Goal: Transaction & Acquisition: Purchase product/service

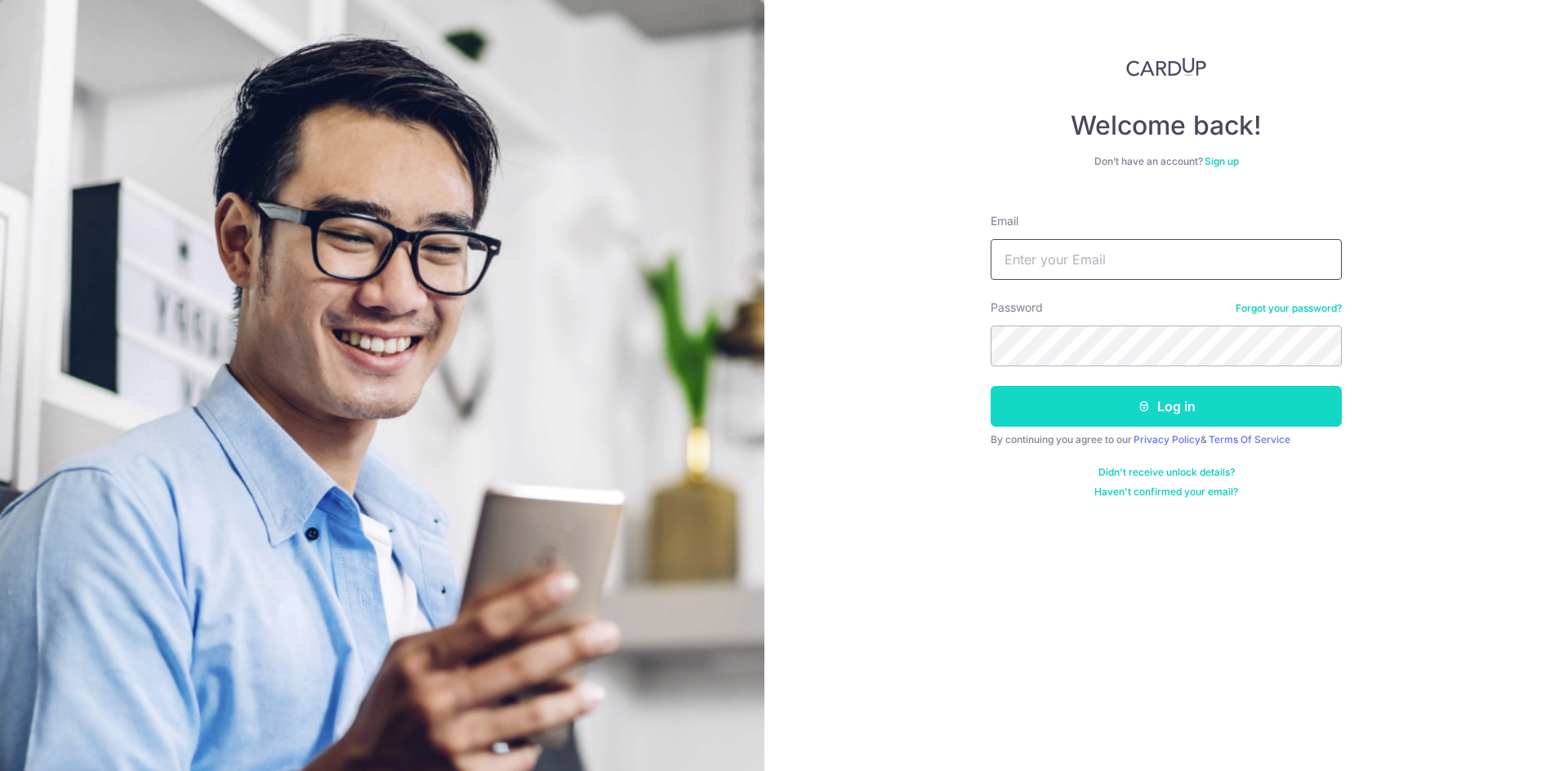
type input "philip.lim@gmail.com"
click at [1151, 401] on button "Log in" at bounding box center [1166, 406] width 351 height 41
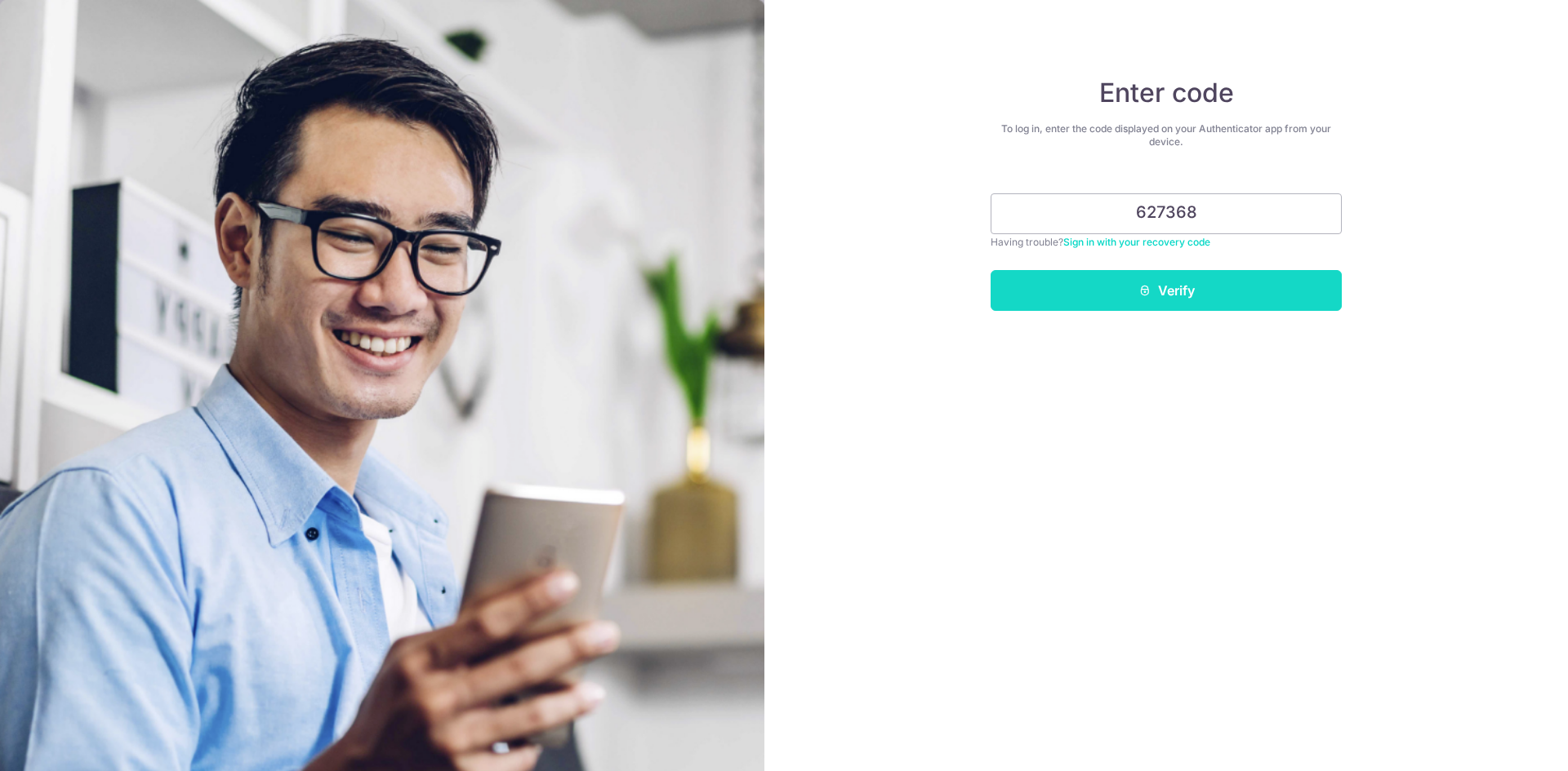
type input "627368"
click at [1173, 302] on button "Verify" at bounding box center [1166, 290] width 351 height 41
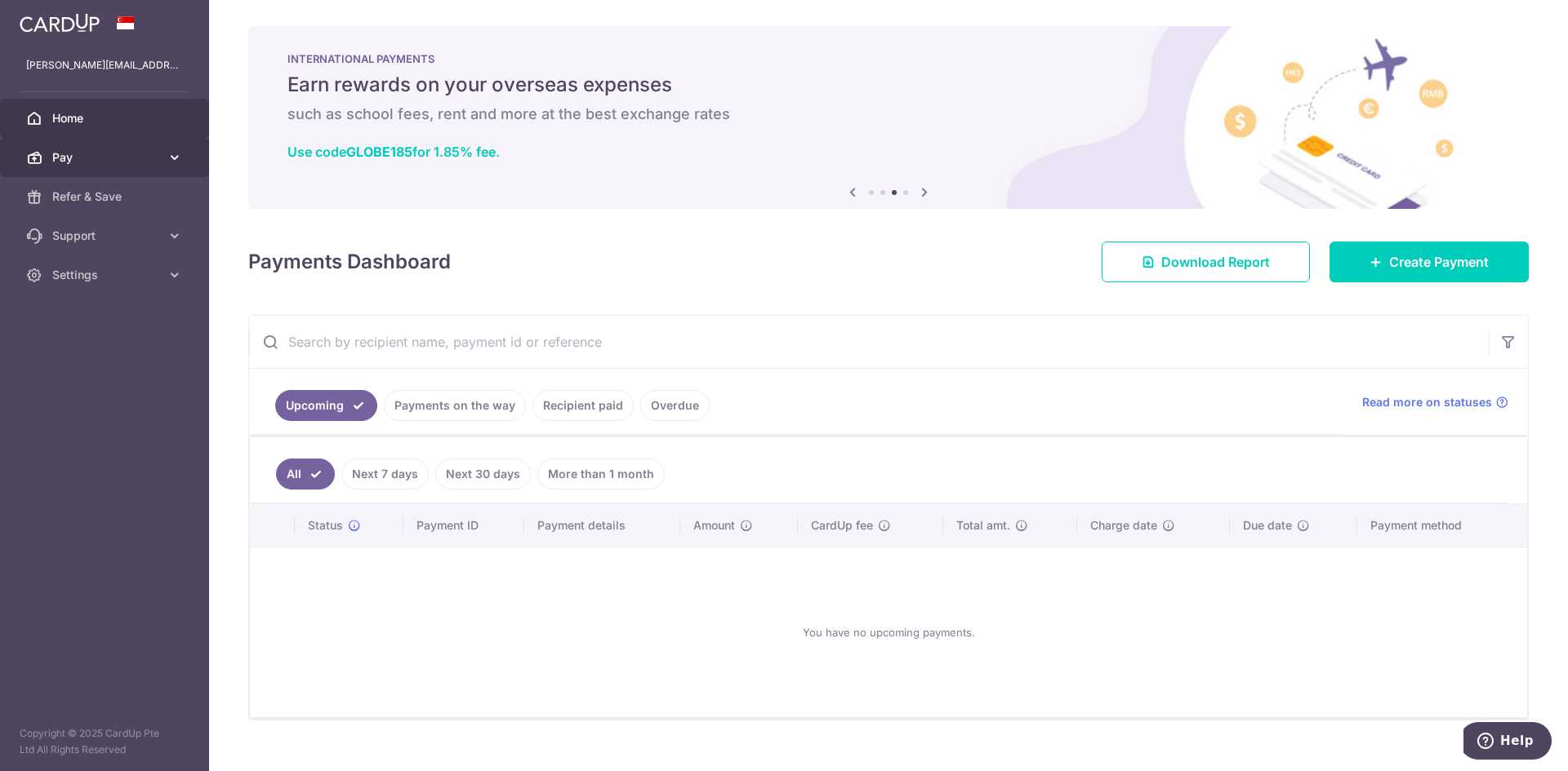
click at [120, 162] on span "Pay" at bounding box center [106, 157] width 107 height 16
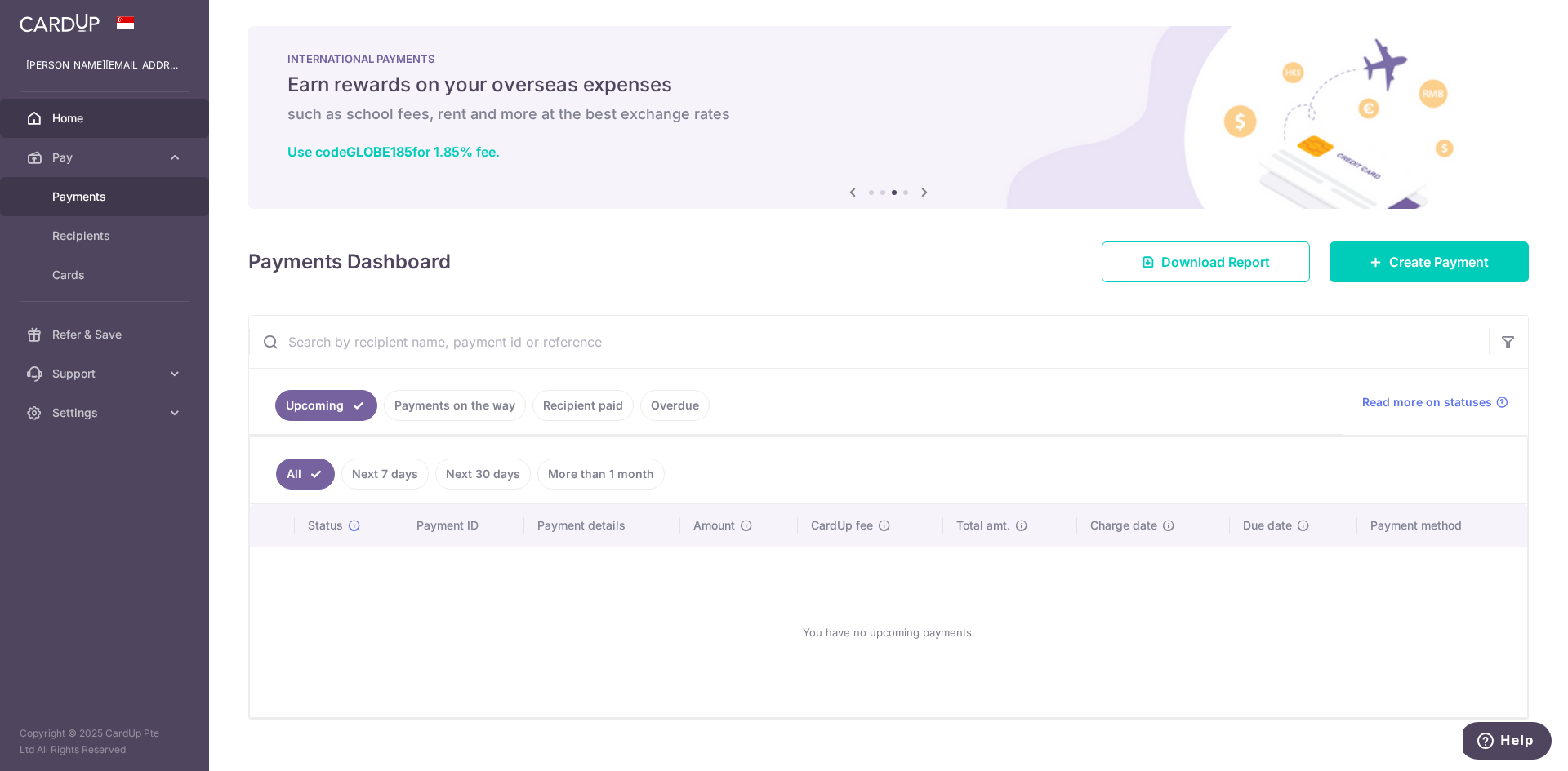
click at [90, 192] on span "Payments" at bounding box center [106, 196] width 107 height 16
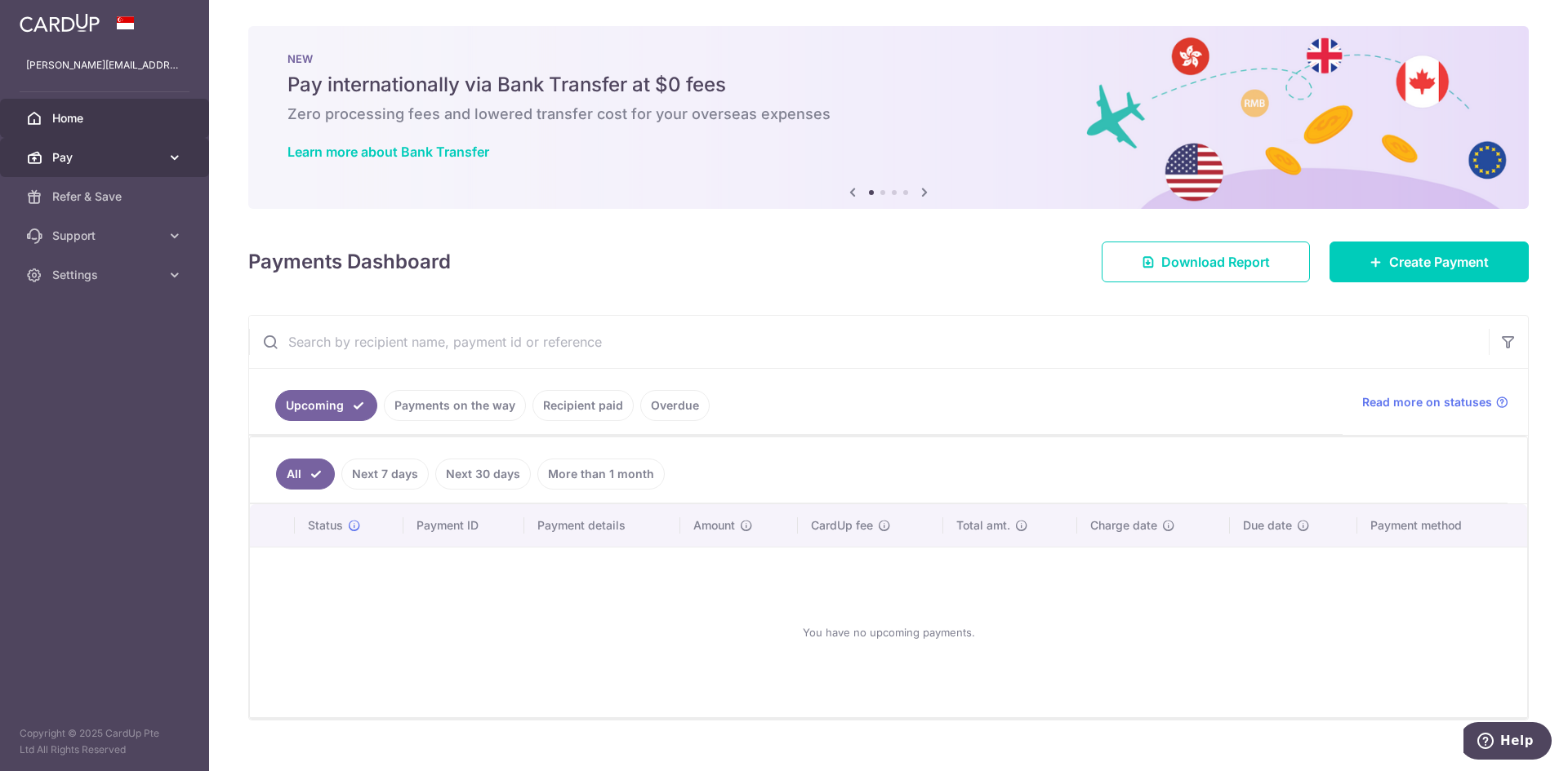
click at [86, 155] on span "Pay" at bounding box center [106, 157] width 107 height 16
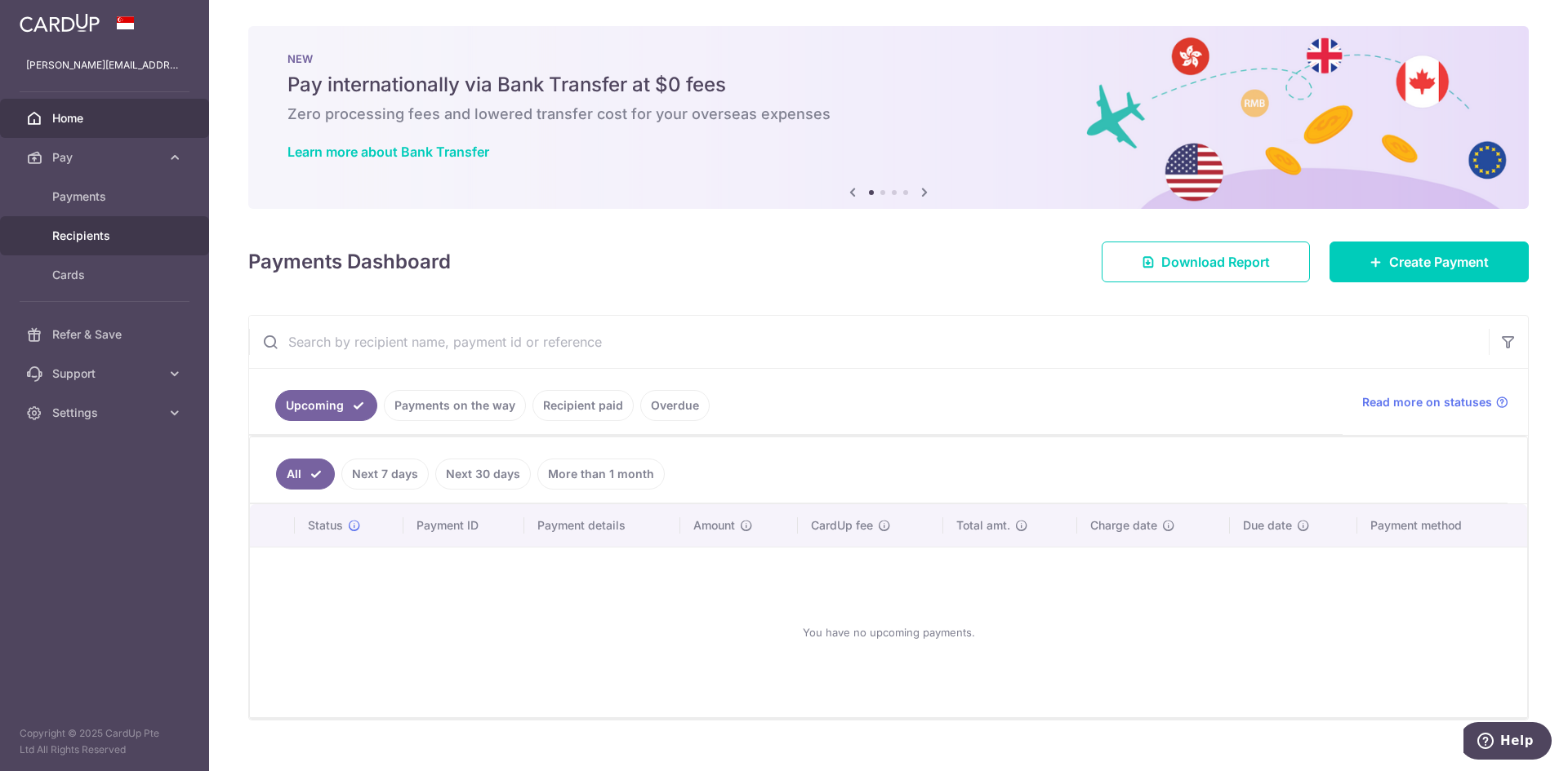
click at [79, 230] on span "Recipients" at bounding box center [106, 235] width 107 height 16
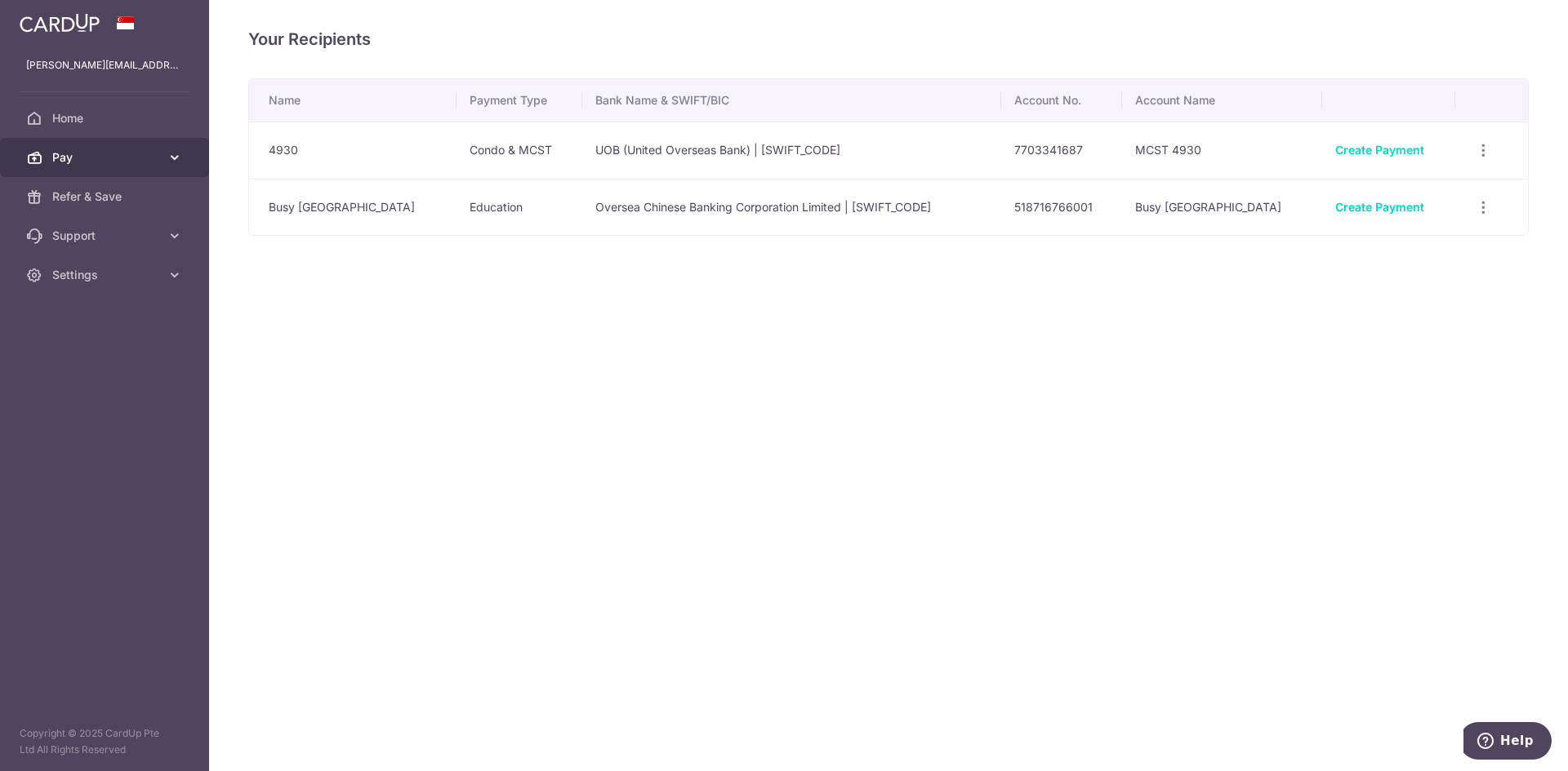
click at [95, 160] on span "Pay" at bounding box center [106, 157] width 107 height 16
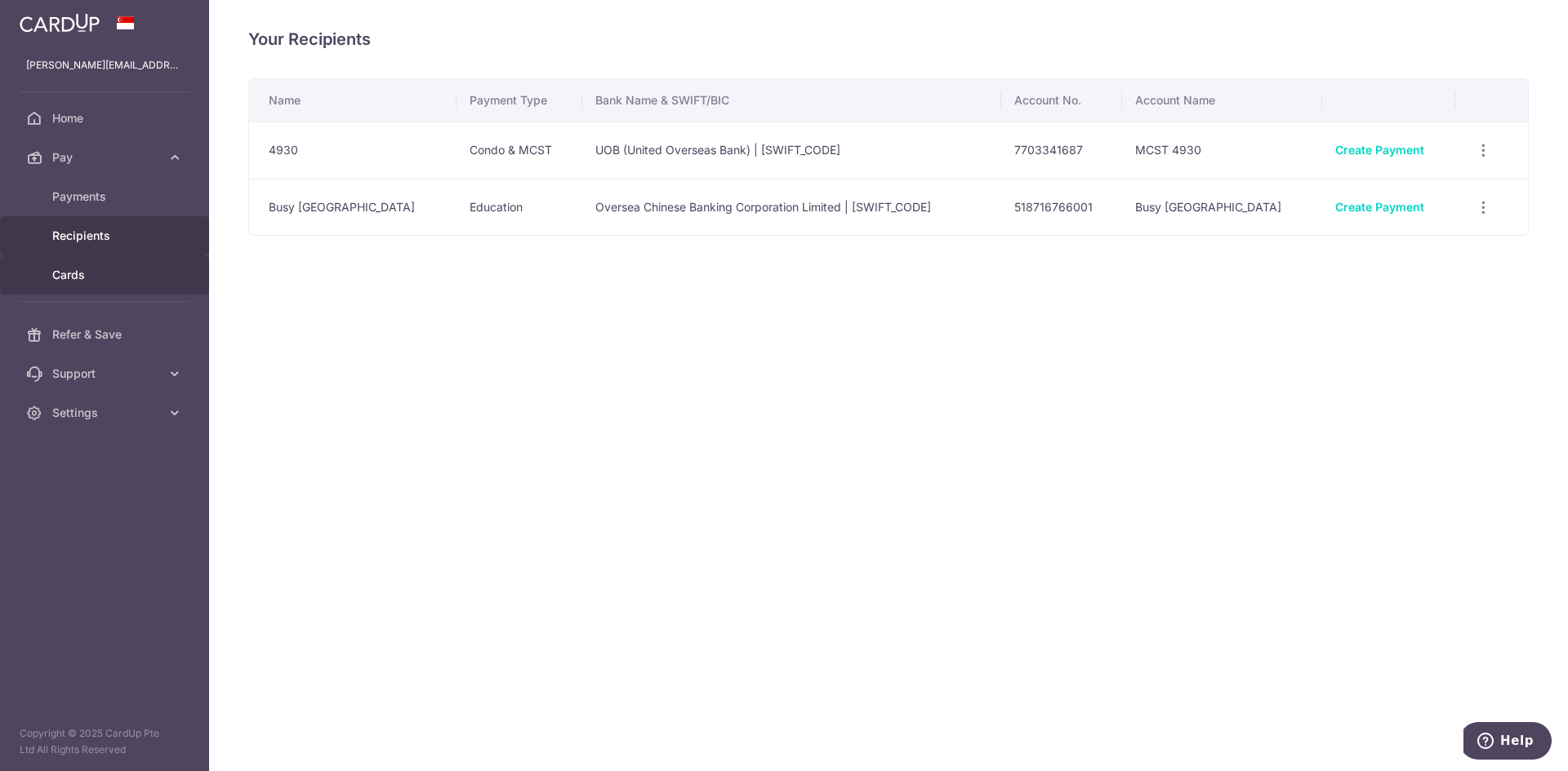
click at [65, 275] on span "Cards" at bounding box center [106, 275] width 107 height 16
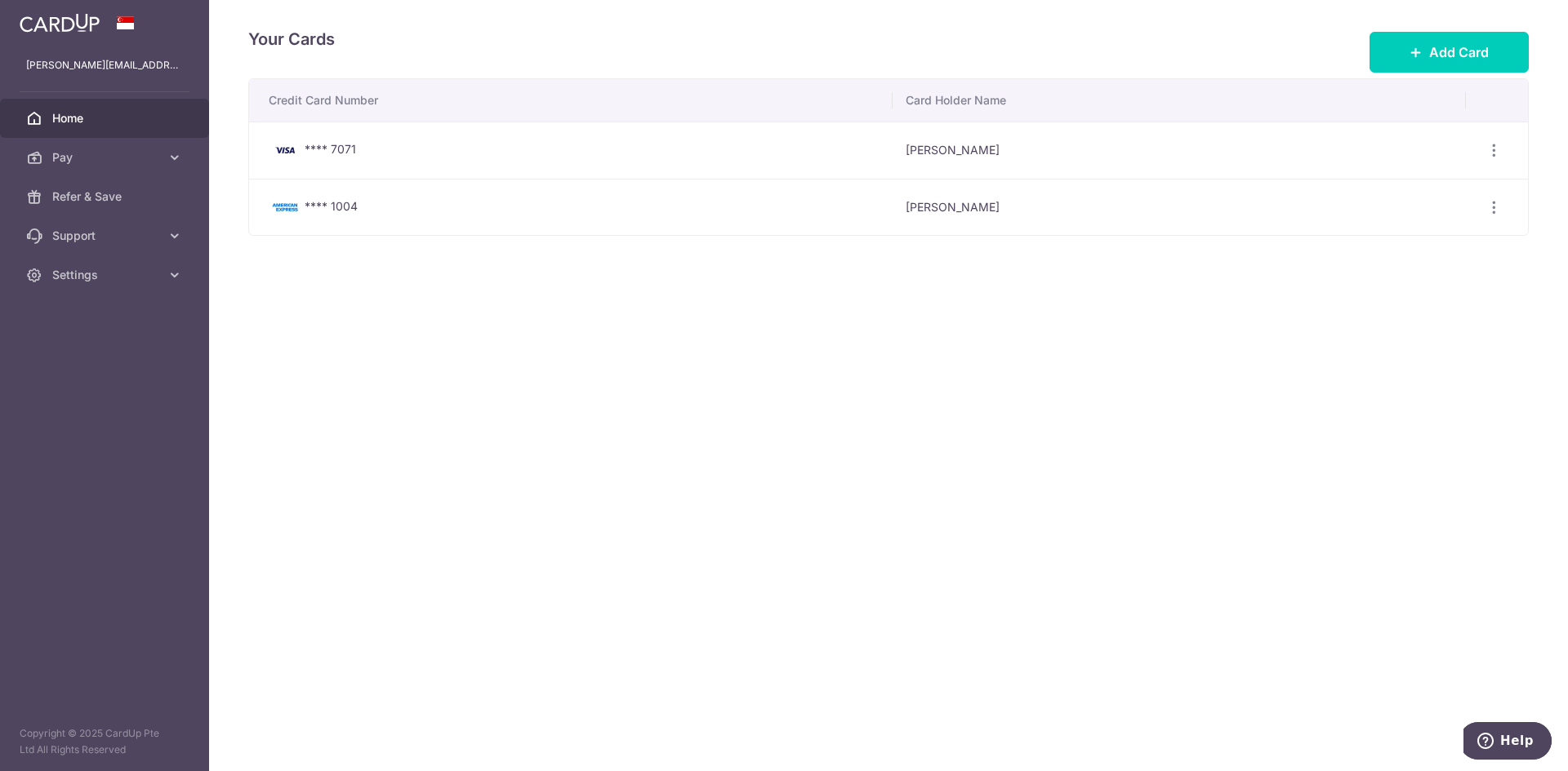
click at [104, 114] on span "Home" at bounding box center [106, 118] width 107 height 16
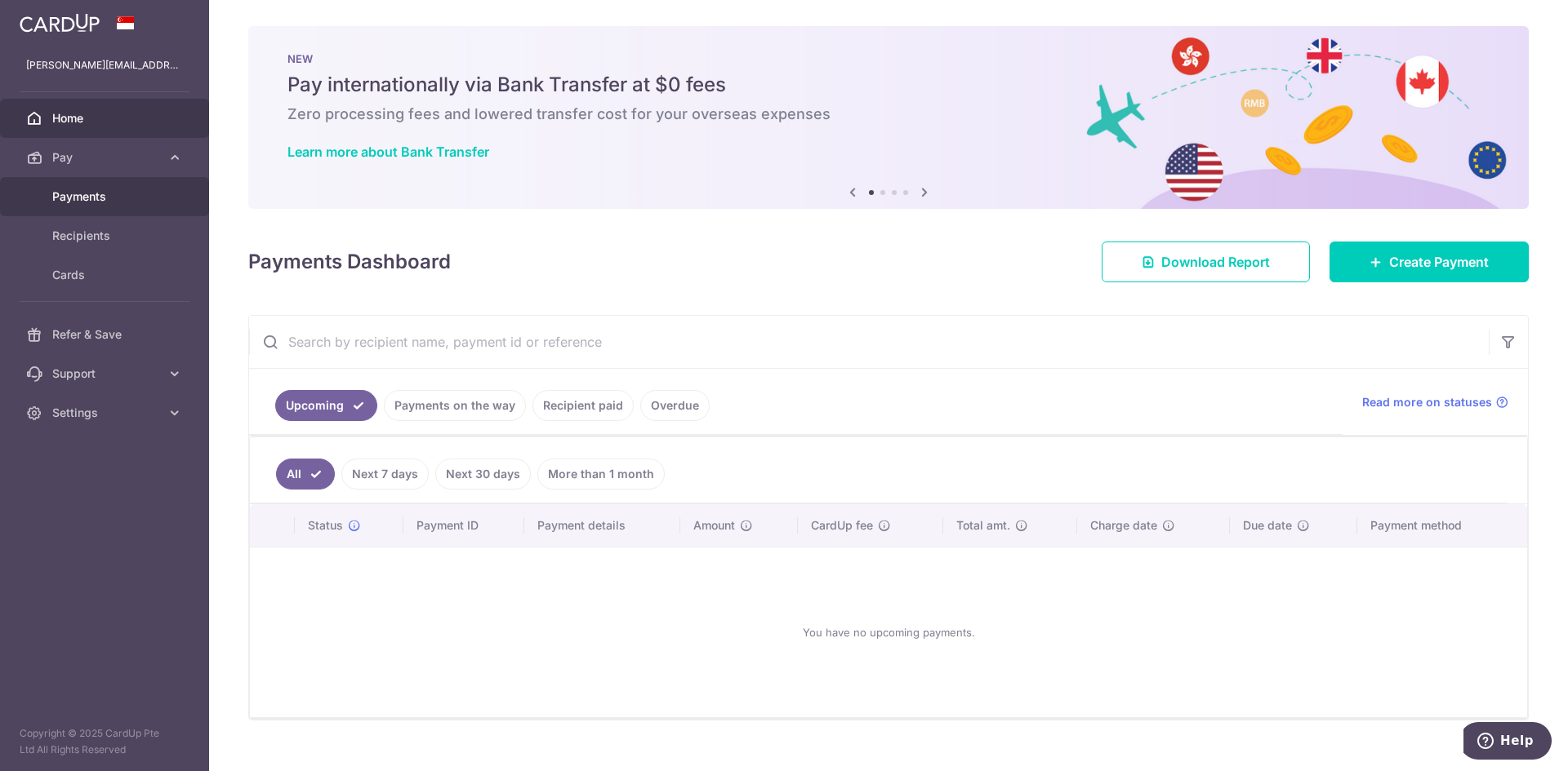
click at [98, 192] on span "Payments" at bounding box center [106, 196] width 107 height 16
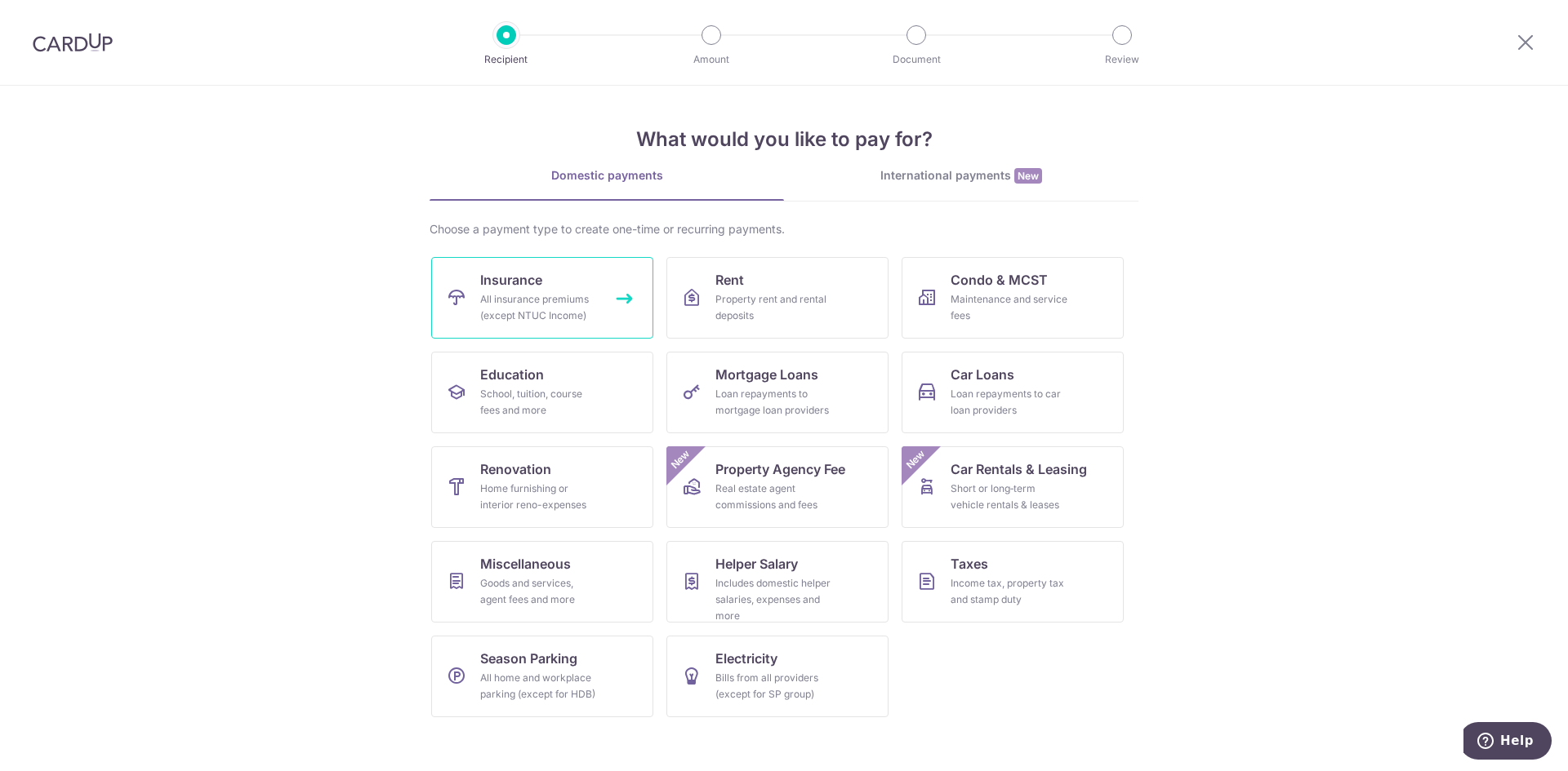
click at [530, 293] on div "All insurance premiums (except NTUC Income)" at bounding box center [538, 307] width 117 height 33
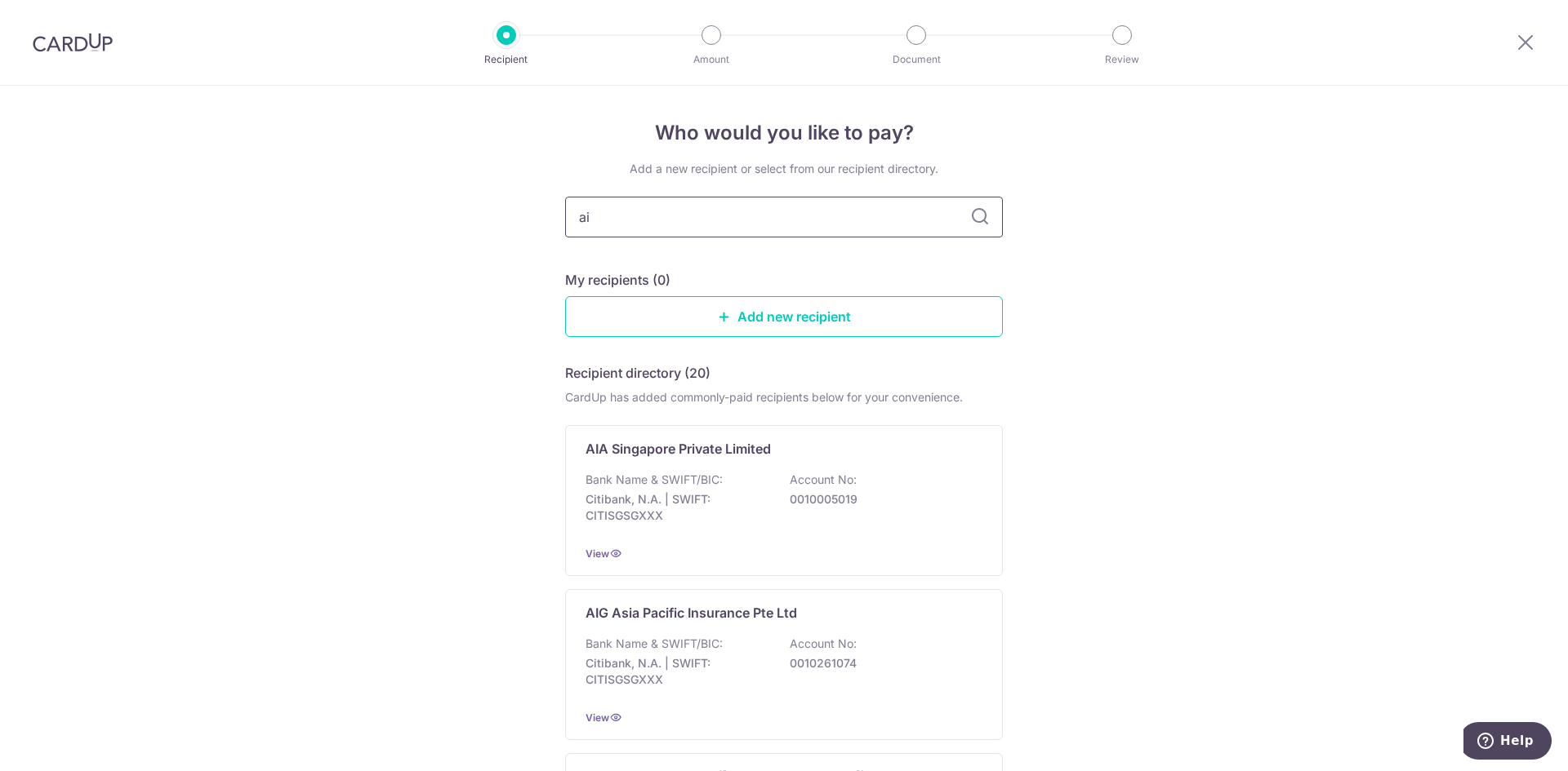
type input "aia"
click at [725, 452] on p "AIA Singapore Private Limited" at bounding box center [678, 449] width 186 height 20
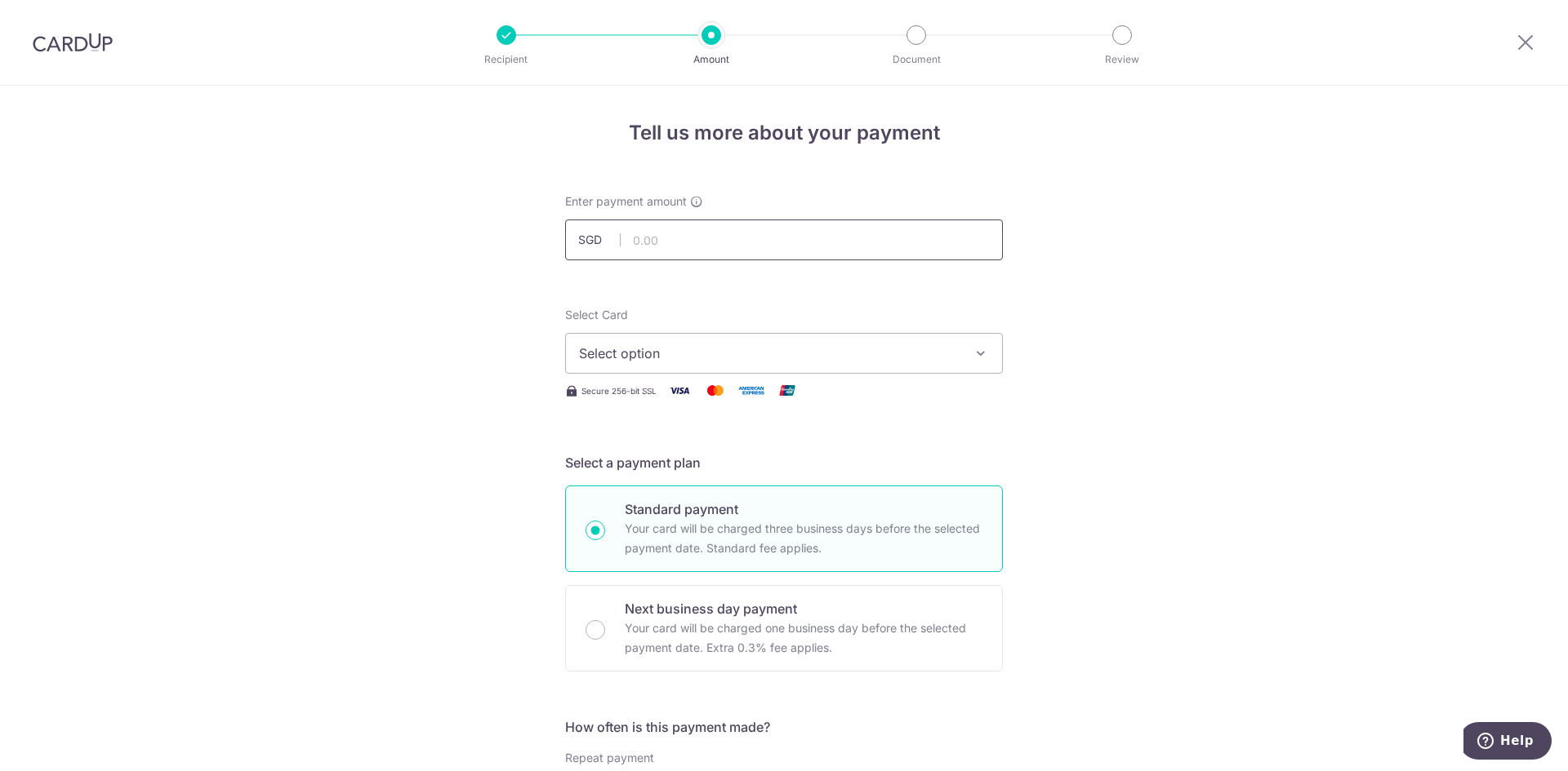
click at [710, 229] on input "text" at bounding box center [783, 239] width 437 height 41
type input "1,888.88"
click at [841, 347] on span "Select option" at bounding box center [769, 354] width 380 height 20
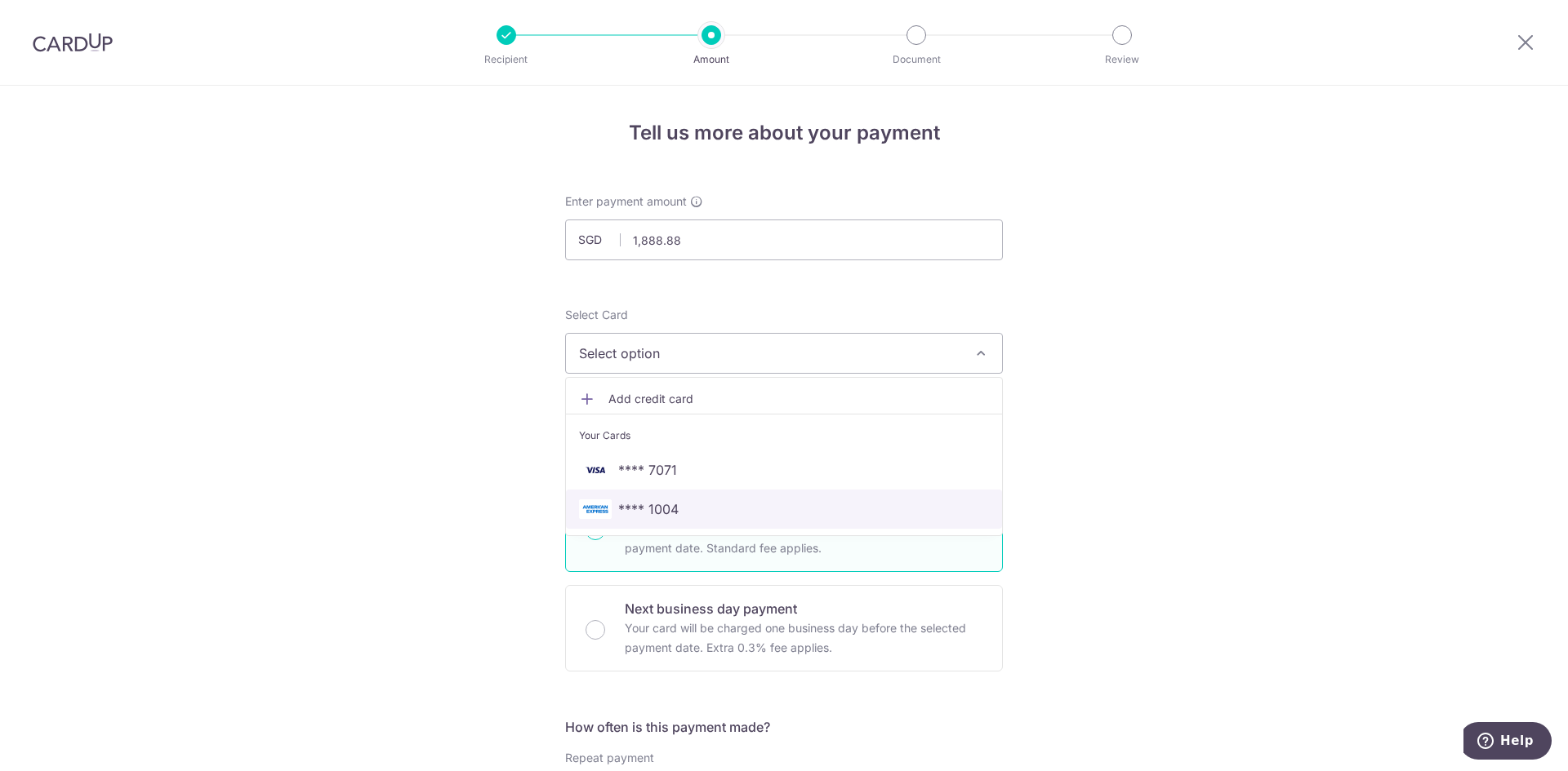
click at [738, 500] on span "**** 1004" at bounding box center [783, 509] width 410 height 20
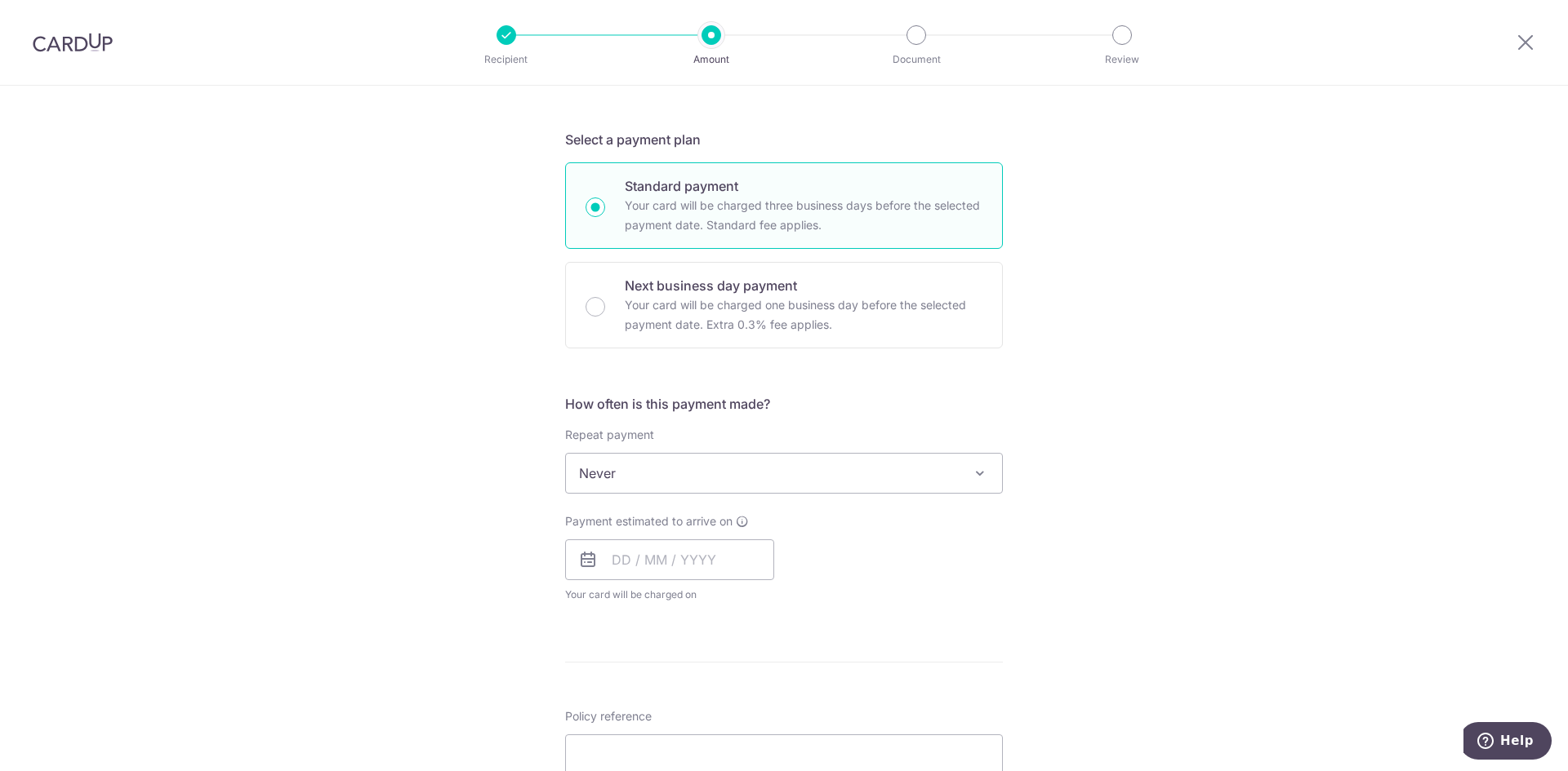
scroll to position [325, 0]
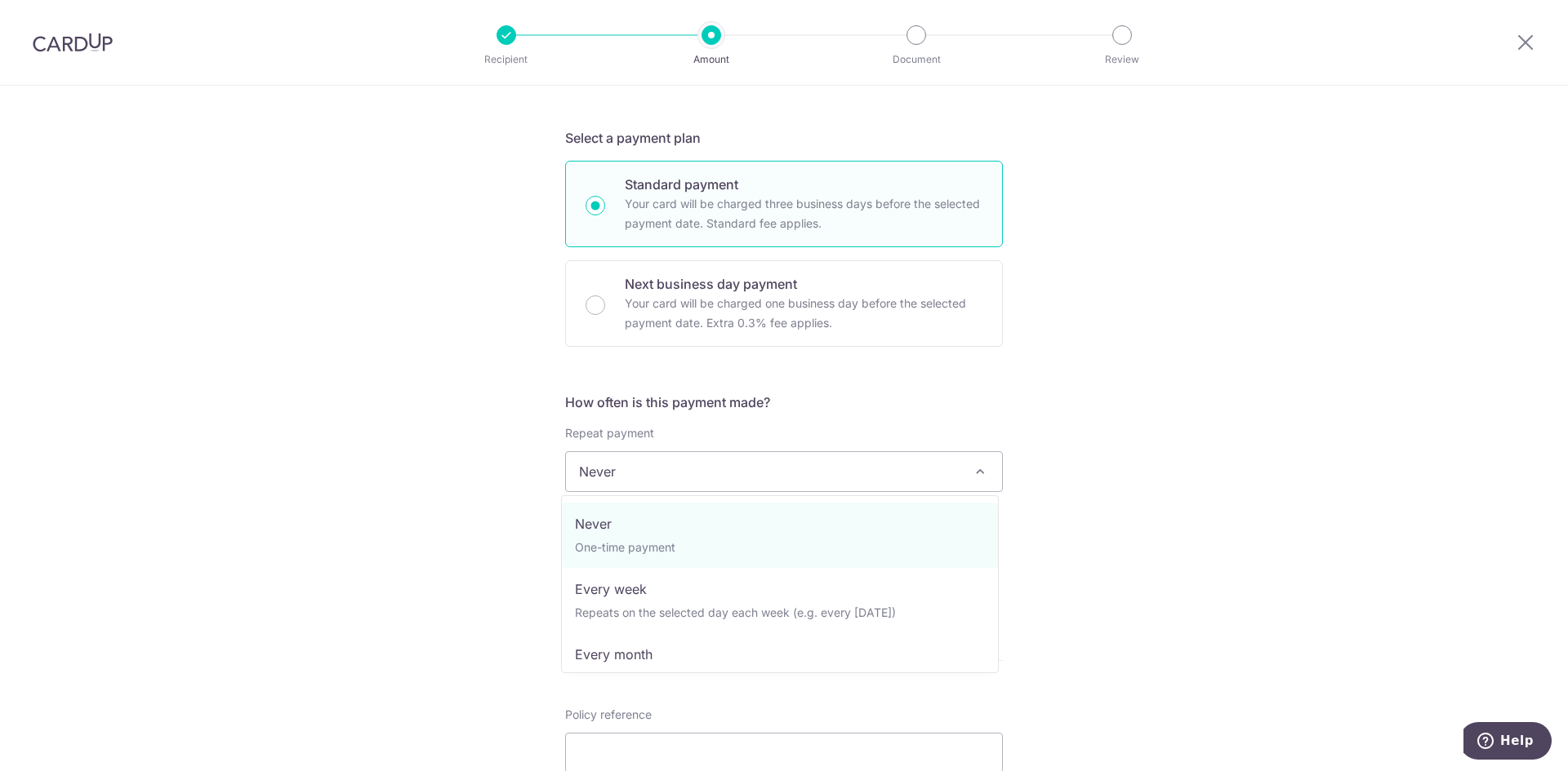
click at [814, 463] on span "Never" at bounding box center [783, 471] width 436 height 39
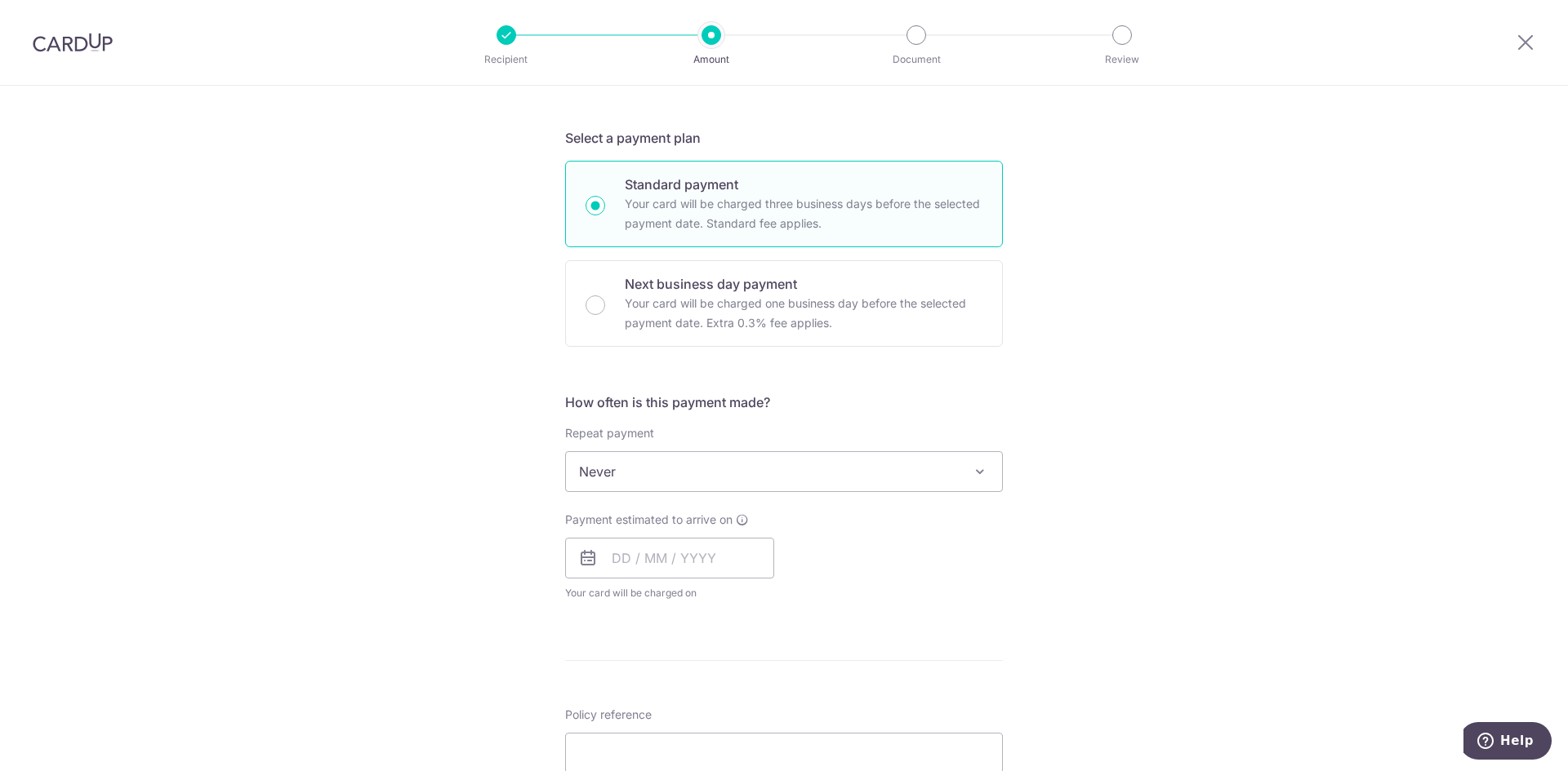
click at [1134, 400] on div "Tell us more about your payment Enter payment amount SGD 1,888.88 1888.88 Selec…" at bounding box center [784, 499] width 1568 height 1477
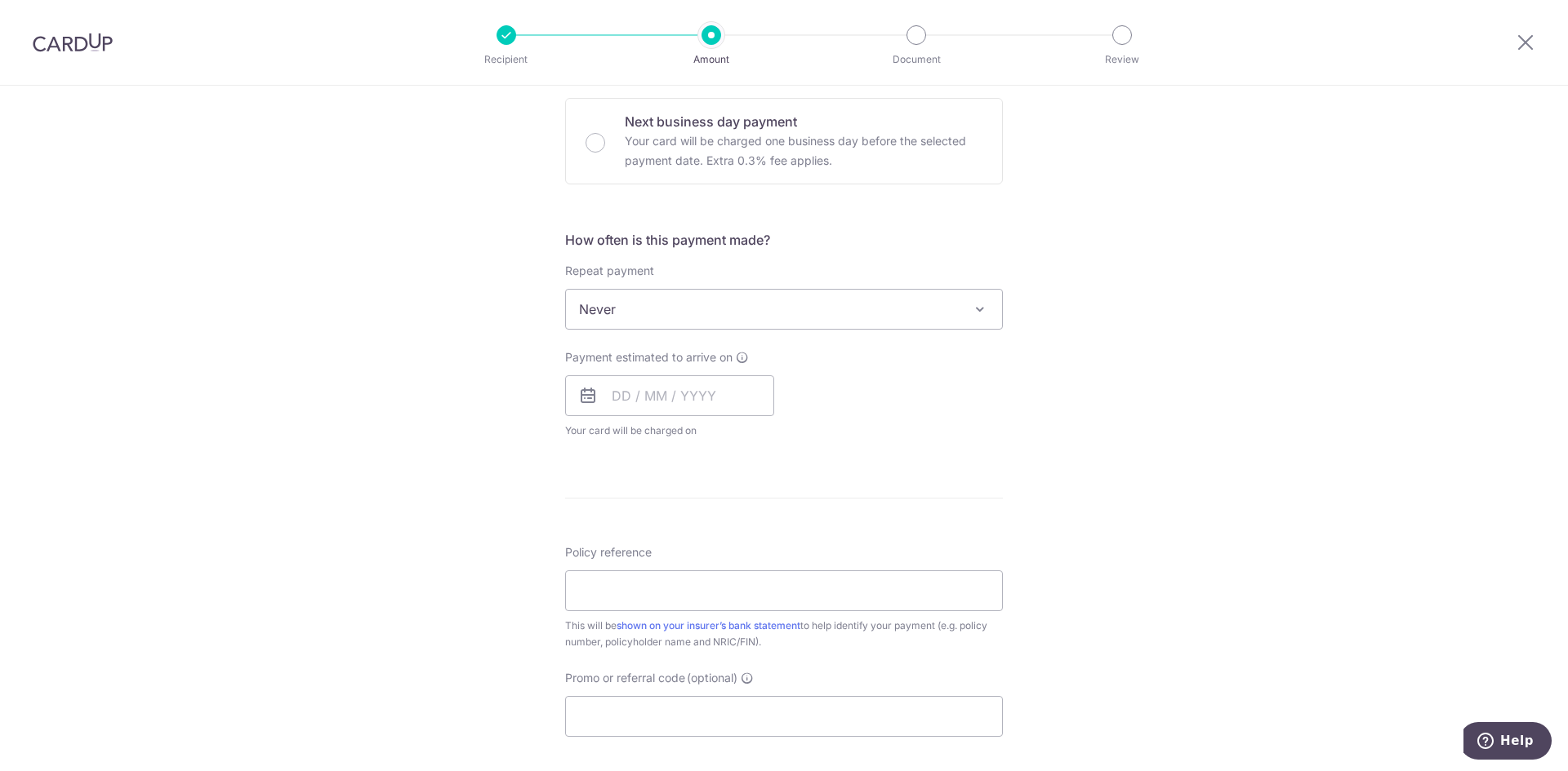
scroll to position [488, 0]
click at [734, 381] on input "text" at bounding box center [669, 395] width 209 height 41
click at [822, 354] on div "Payment estimated to arrive on Prev Next Sep Oct Nov Dec 2025 2026 2027 2028 20…" at bounding box center [783, 393] width 457 height 90
click at [724, 397] on input "text" at bounding box center [669, 395] width 209 height 41
click at [733, 574] on link "18" at bounding box center [729, 576] width 26 height 26
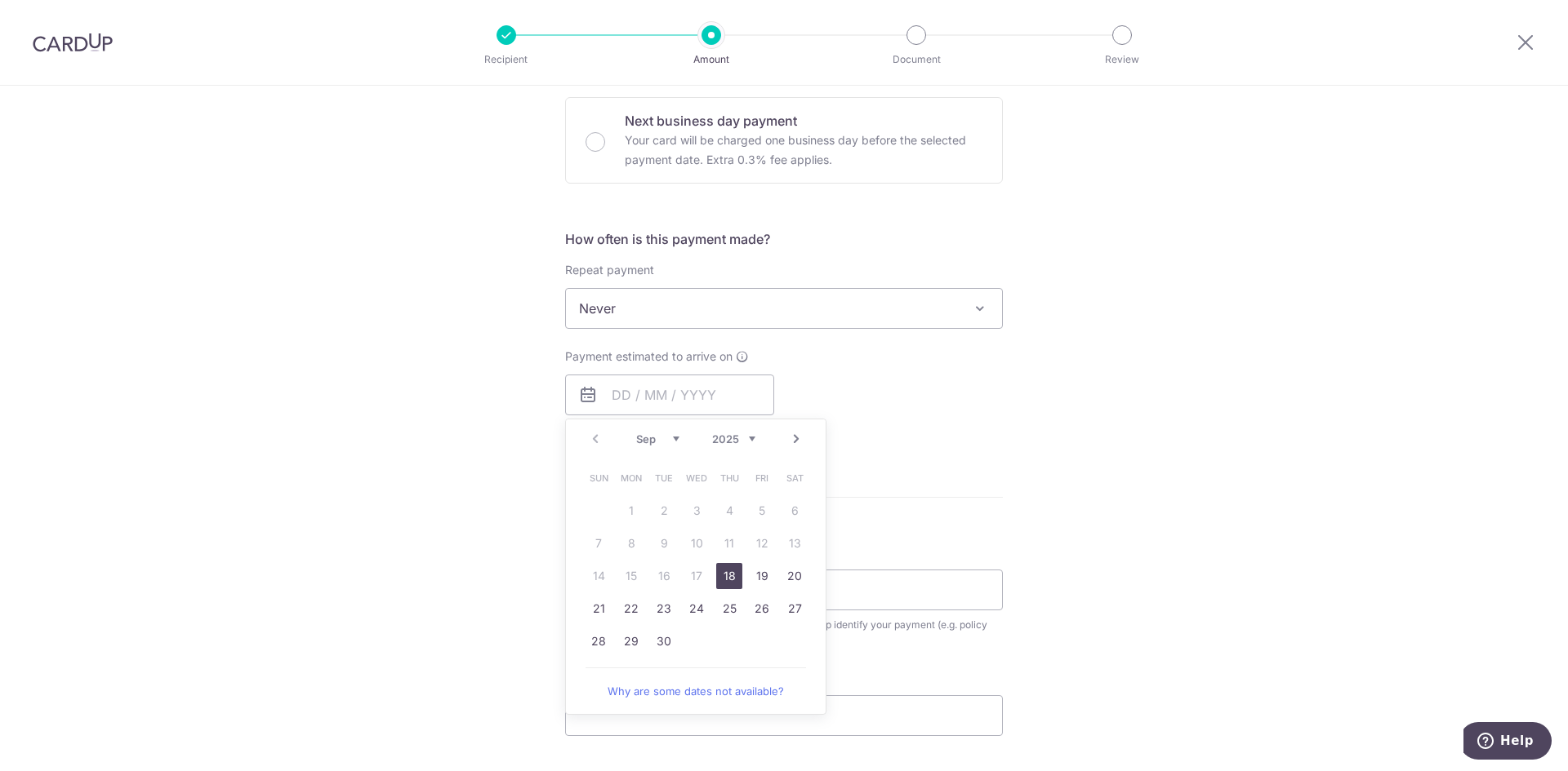
type input "18/09/2025"
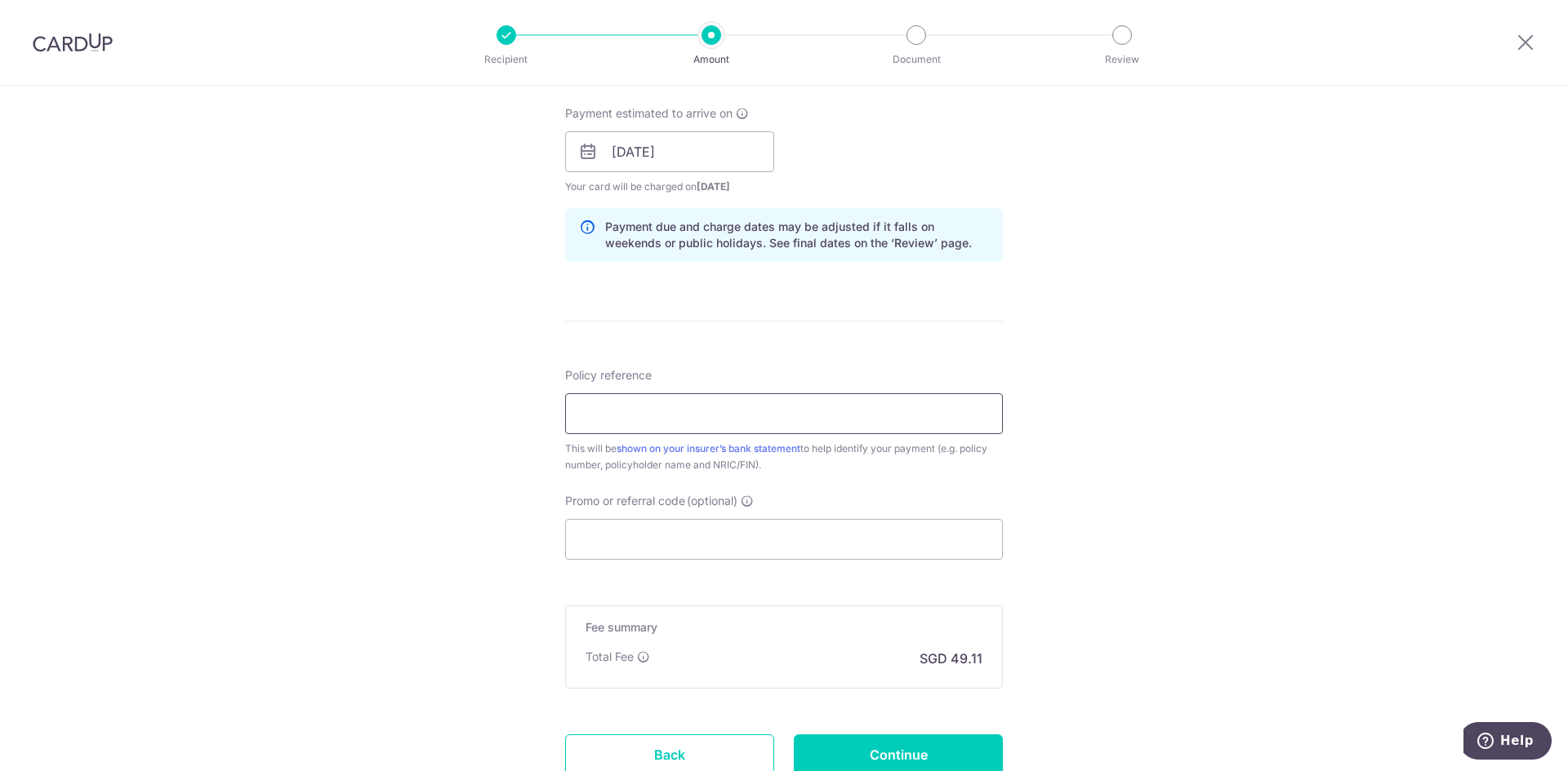
scroll to position [732, 0]
click at [678, 419] on input "Policy reference" at bounding box center [783, 413] width 437 height 41
click at [359, 489] on div "Tell us more about your payment Enter payment amount SGD 1,888.88 1888.88 Selec…" at bounding box center [784, 125] width 1568 height 1543
click at [622, 426] on input "Policy reference" at bounding box center [783, 413] width 437 height 41
paste input "L531150115"
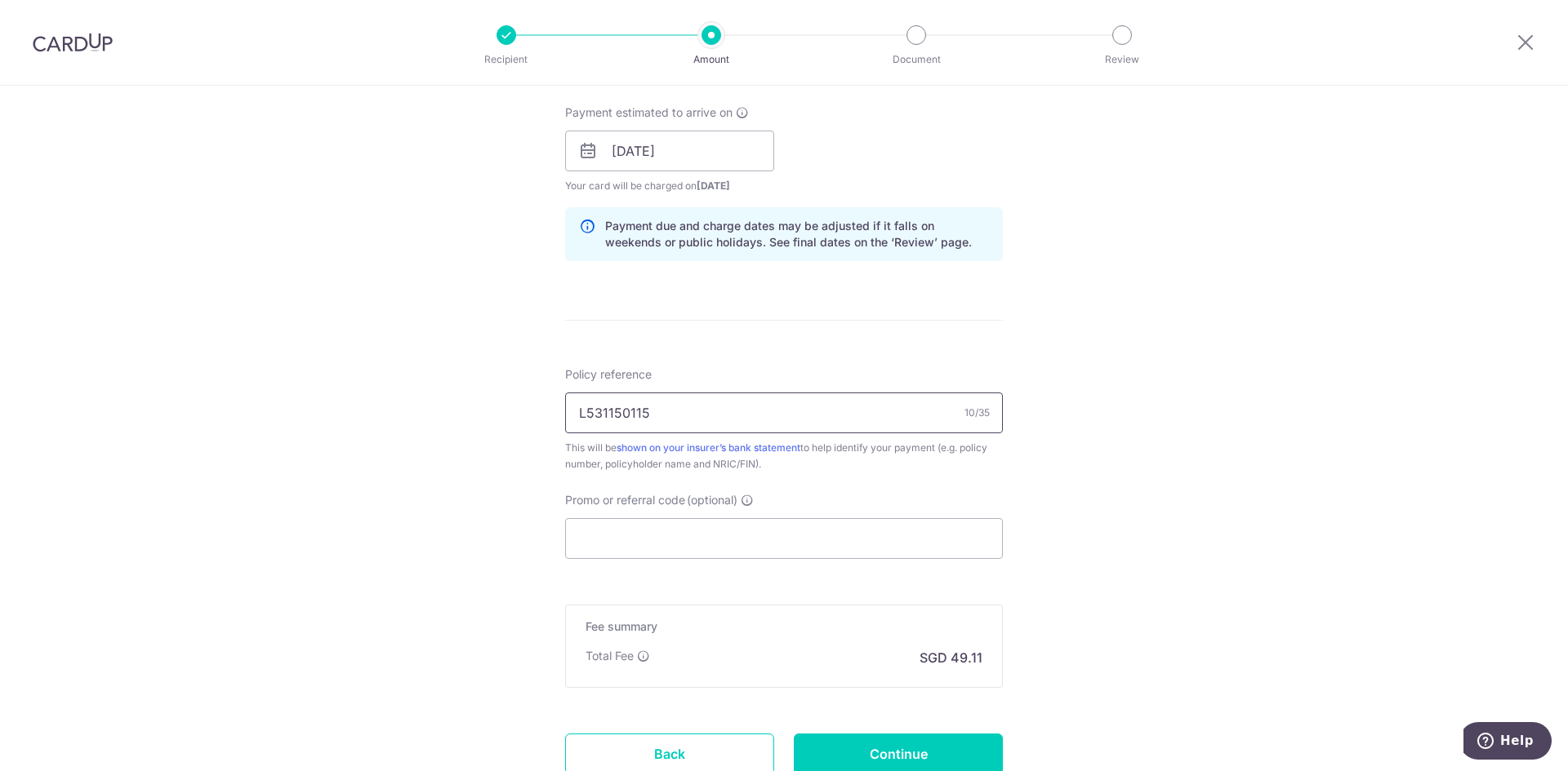
type input "L531150115"
click at [483, 477] on div "Tell us more about your payment Enter payment amount SGD 1,888.88 1888.88 Selec…" at bounding box center [784, 125] width 1568 height 1543
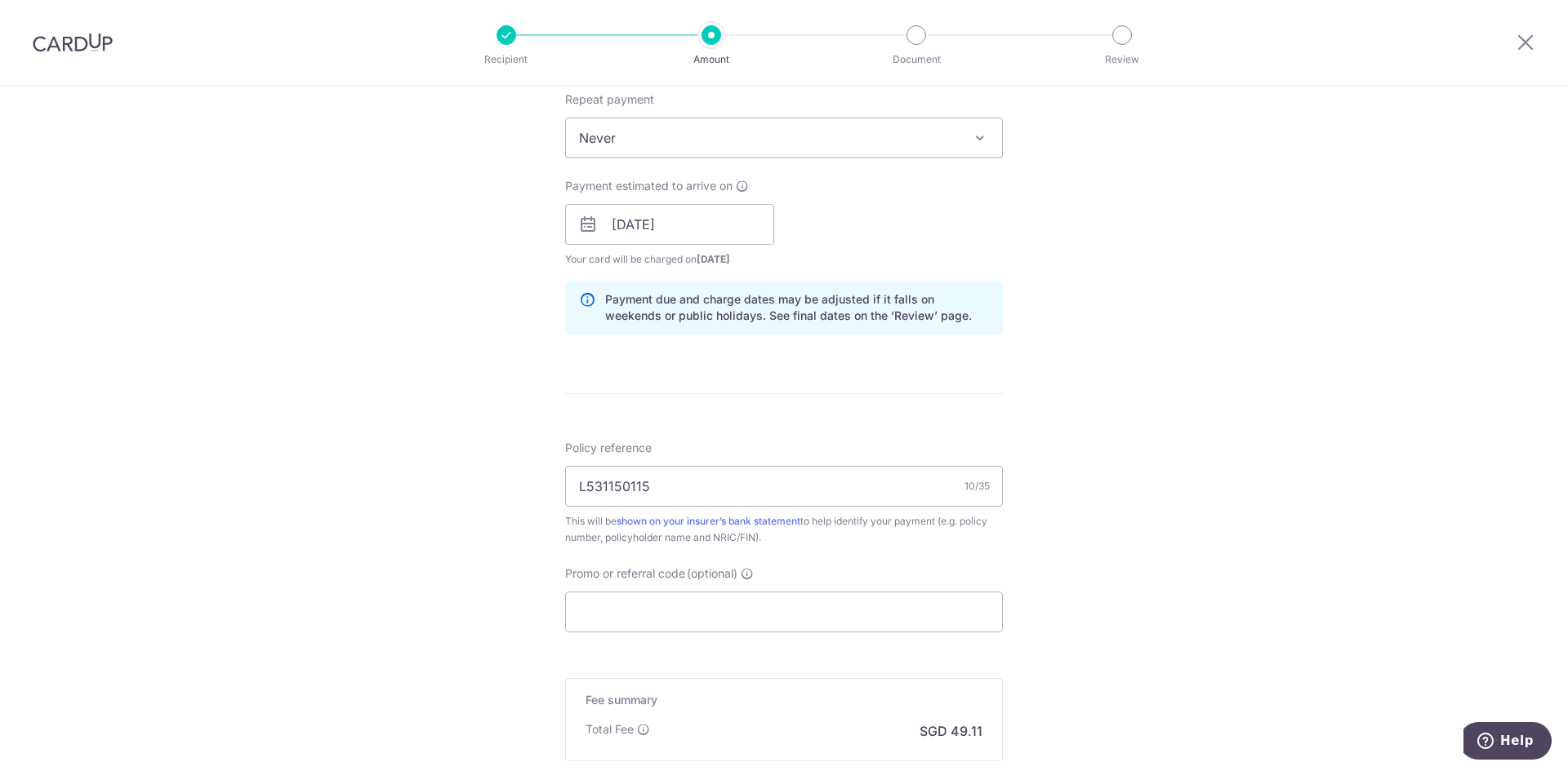
scroll to position [576, 0]
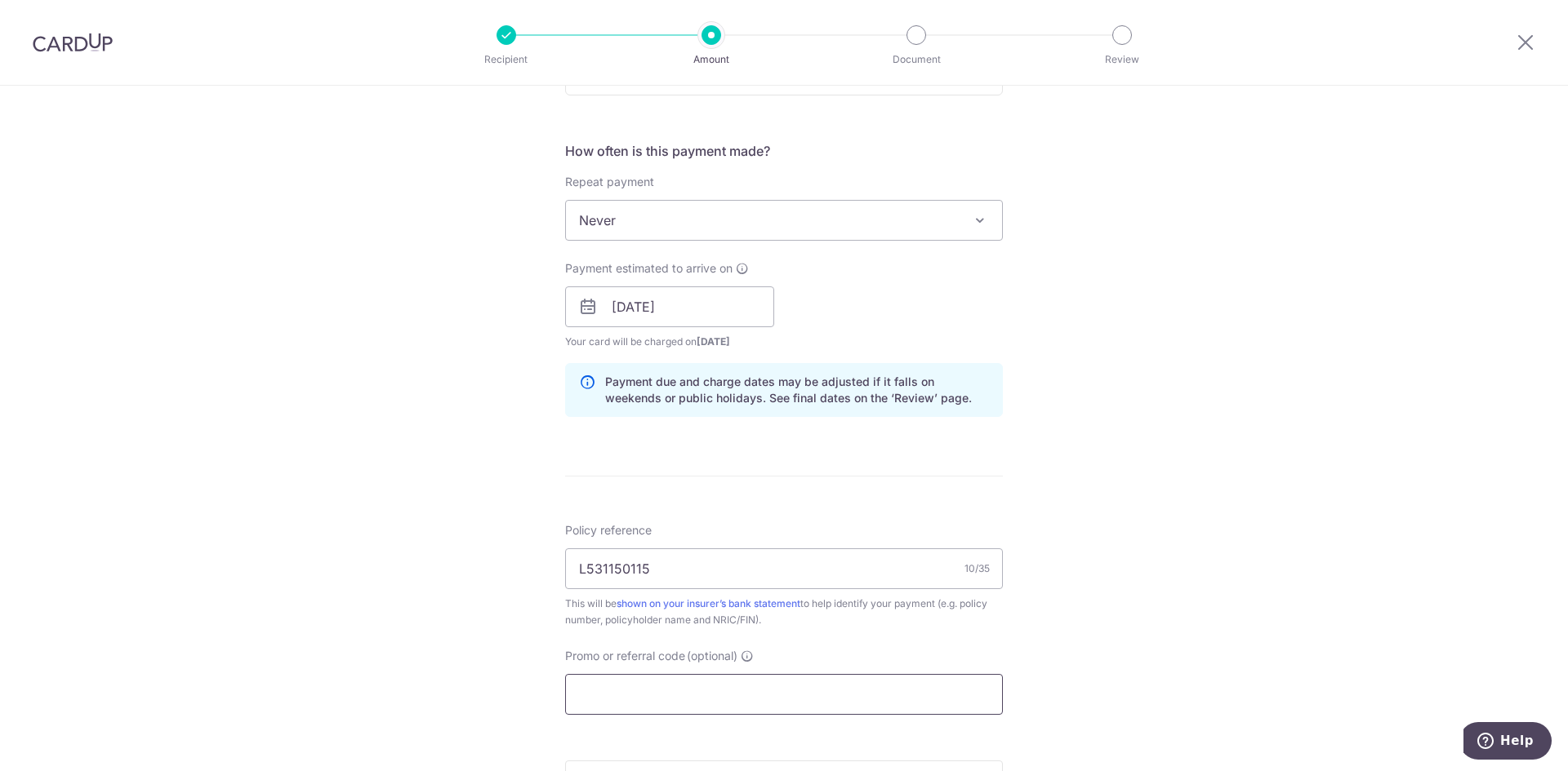
click at [699, 698] on input "Promo or referral code (optional)" at bounding box center [783, 694] width 437 height 41
paste input "SETHISFY"
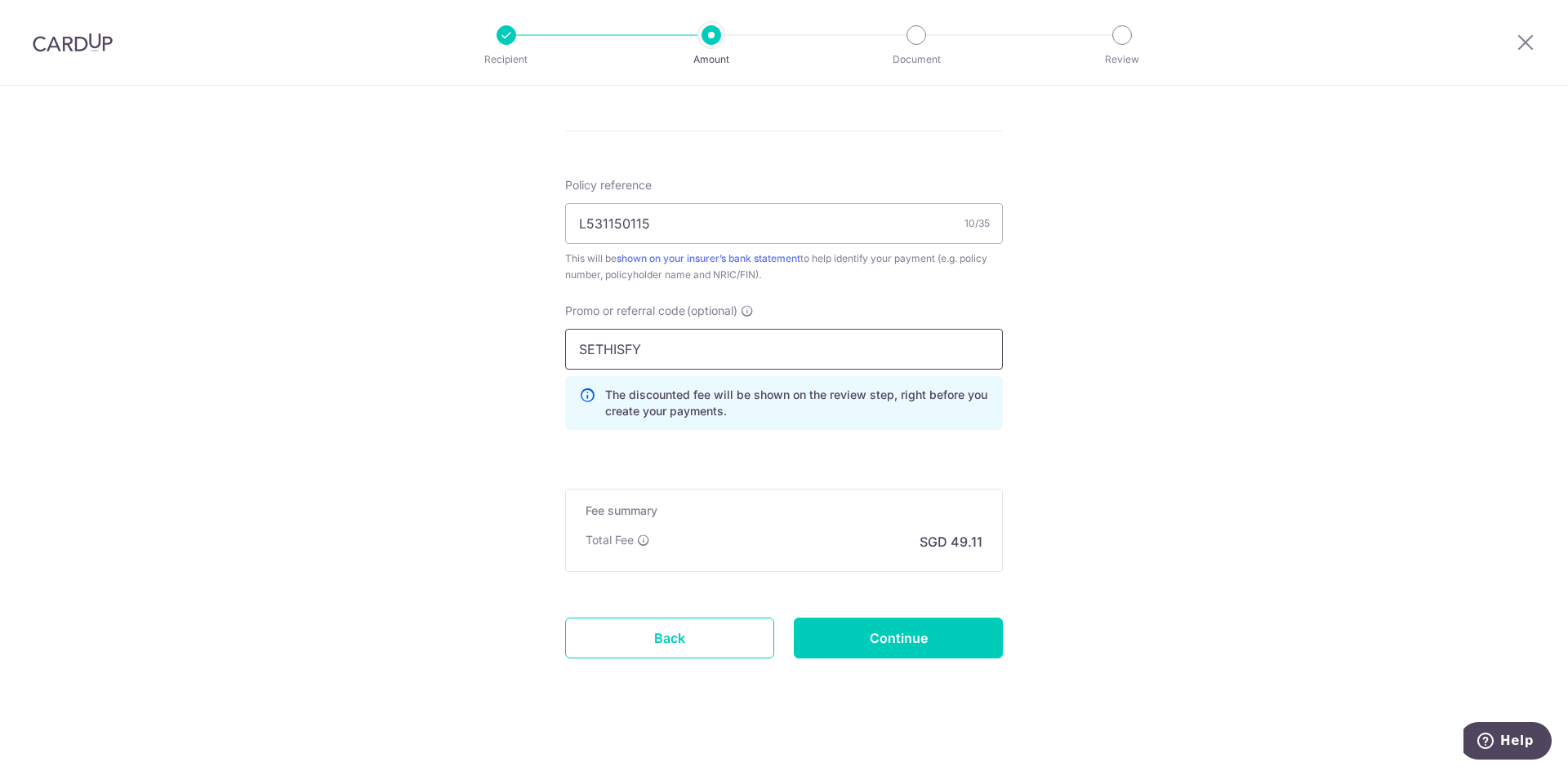
scroll to position [931, 0]
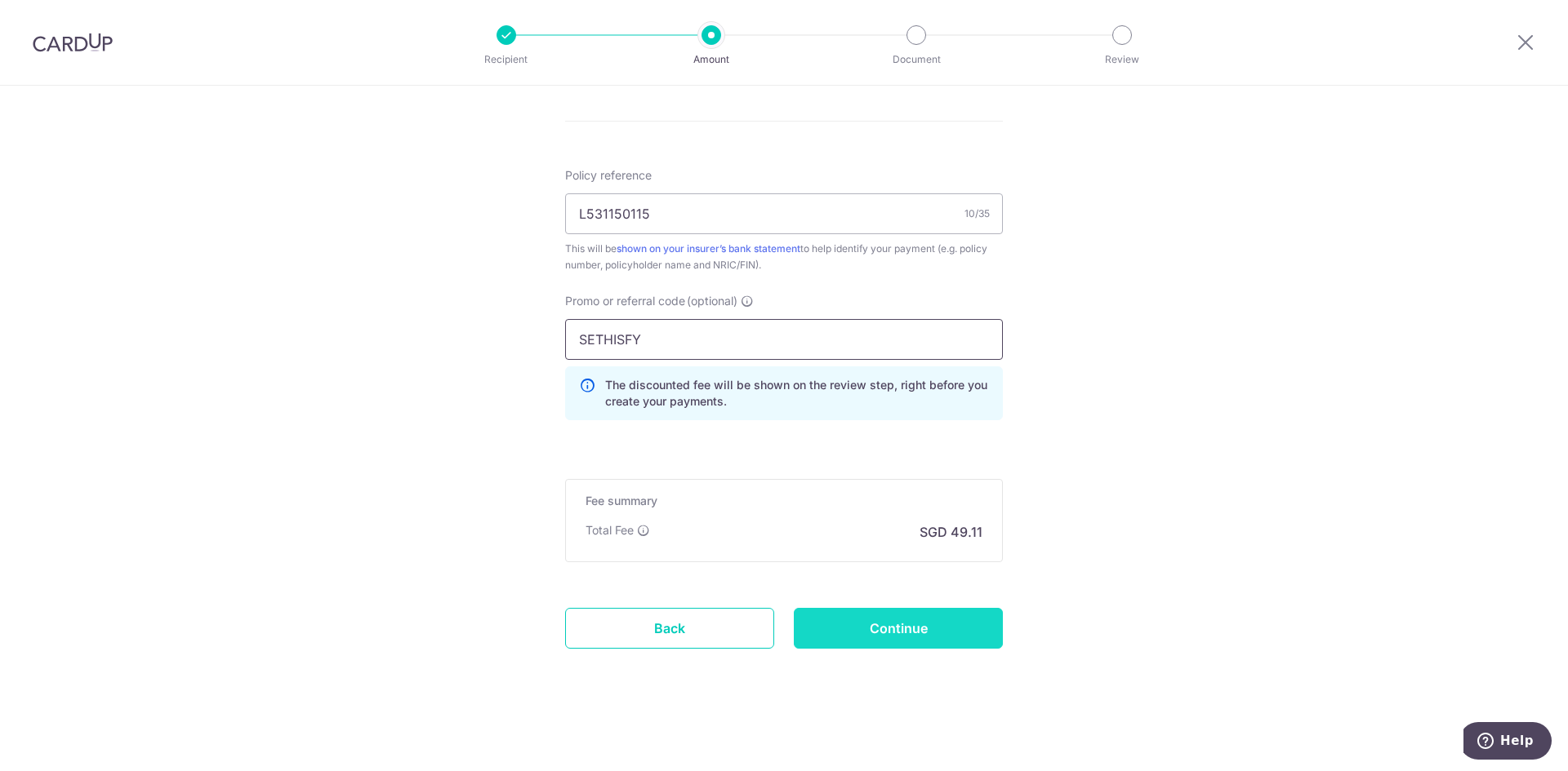
type input "SETHISFY"
click at [927, 633] on input "Continue" at bounding box center [899, 628] width 209 height 41
type input "Create Schedule"
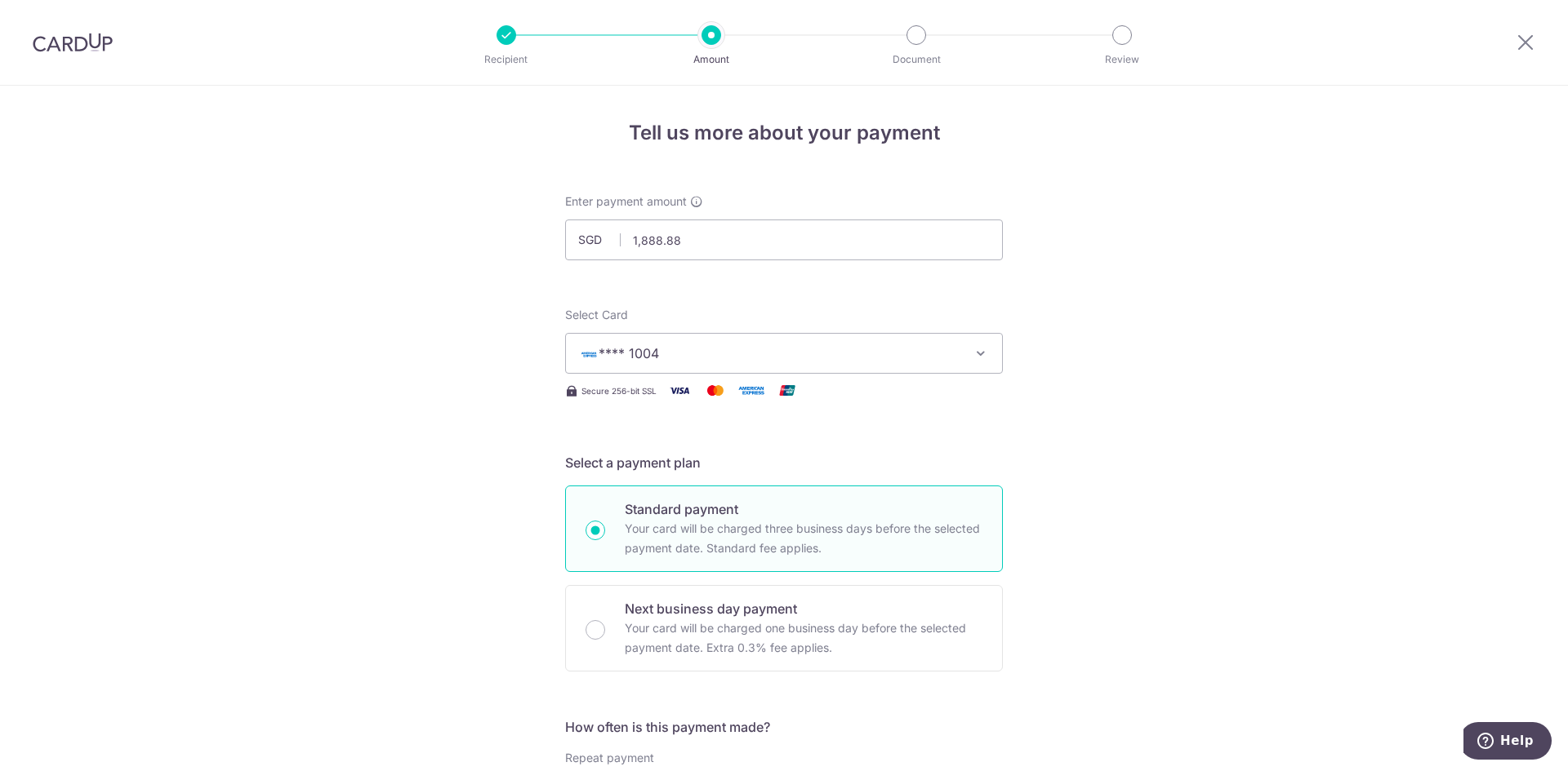
scroll to position [954, 0]
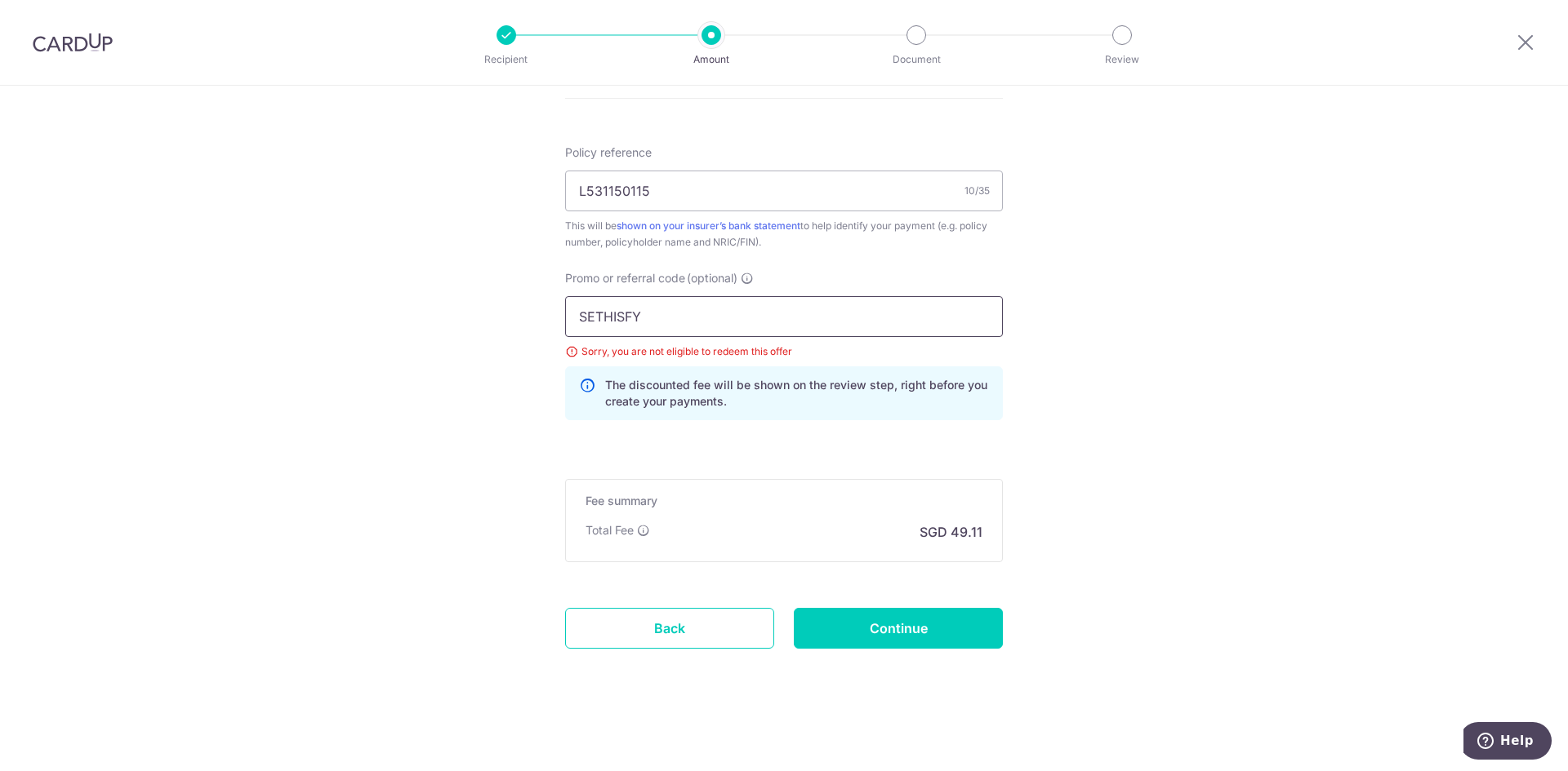
drag, startPoint x: 431, startPoint y: 303, endPoint x: 283, endPoint y: 305, distance: 148.0
paste input "25AMEX21"
type input "25AMEX21"
click at [832, 621] on input "Continue" at bounding box center [899, 628] width 209 height 41
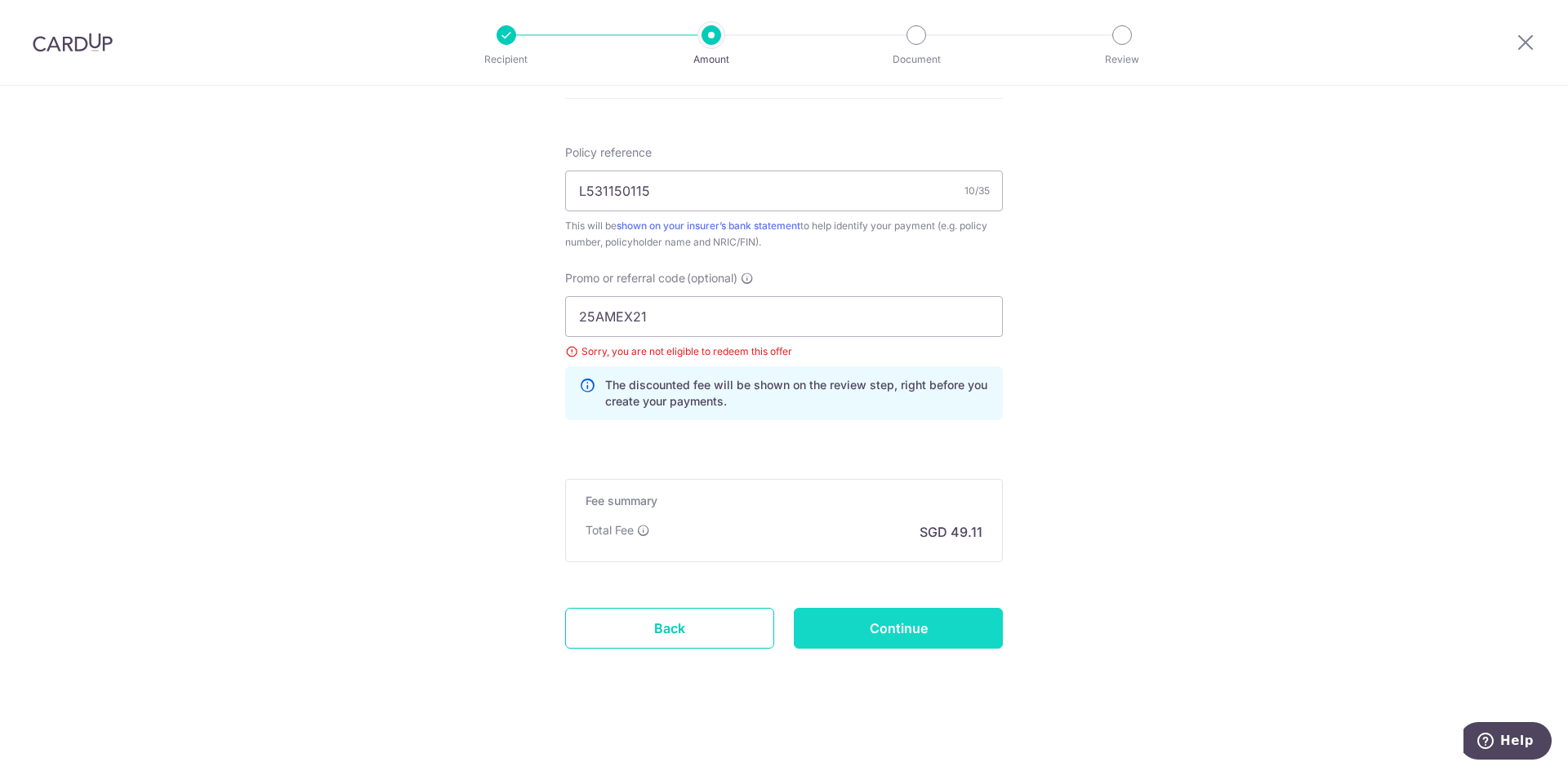
type input "Update Schedule"
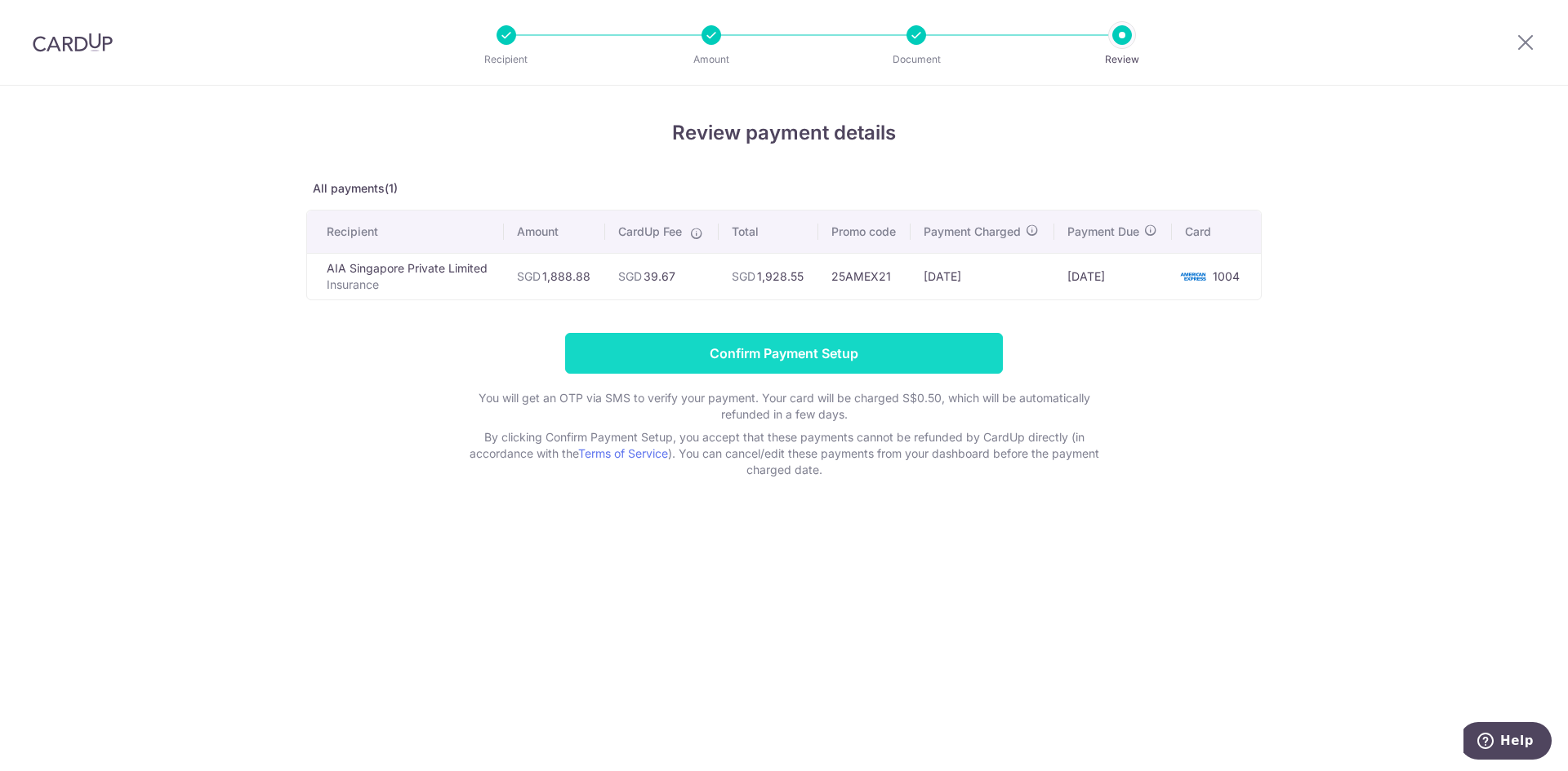
click at [890, 354] on input "Confirm Payment Setup" at bounding box center [783, 353] width 437 height 41
